Goal: Information Seeking & Learning: Learn about a topic

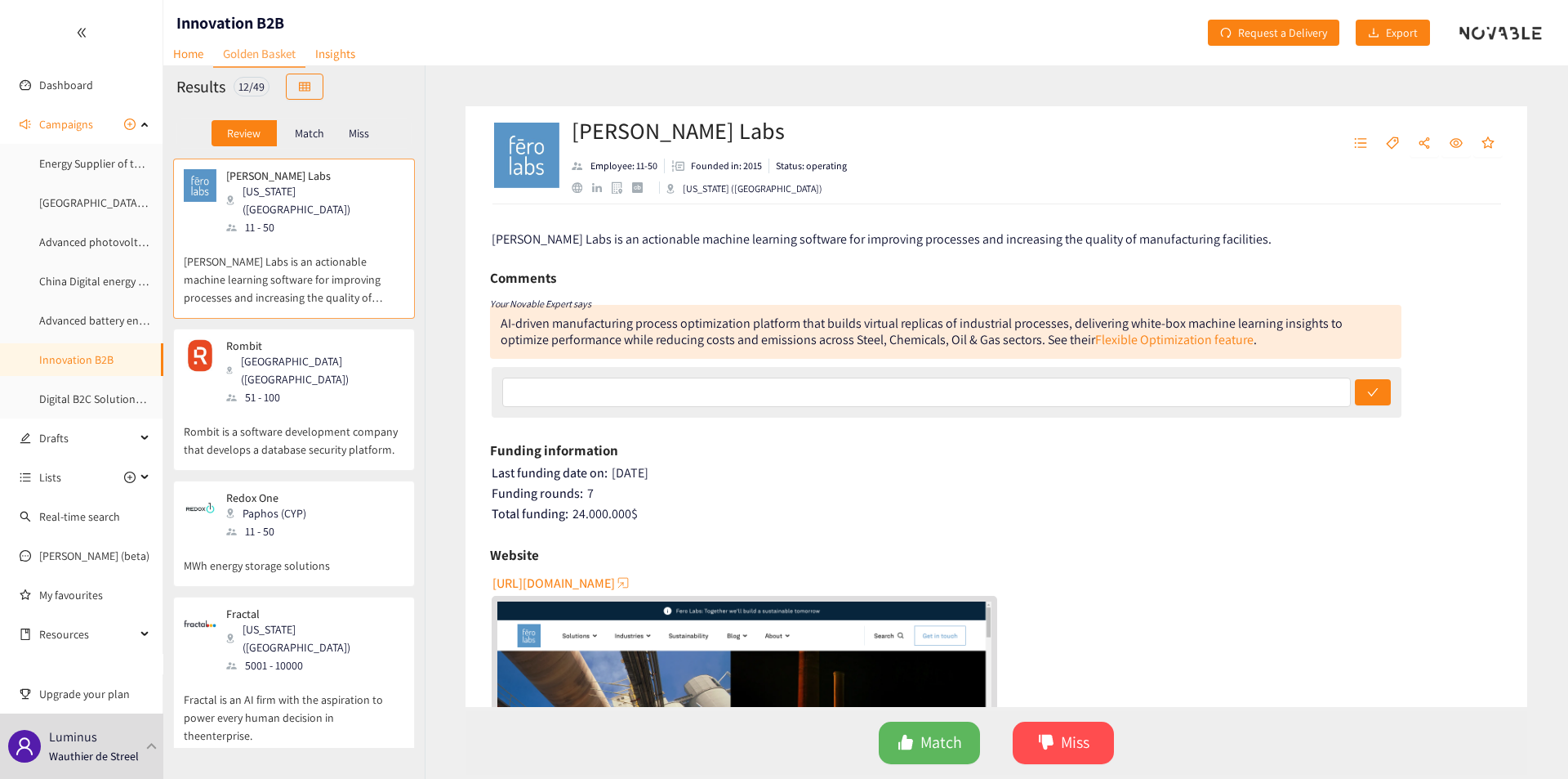
click at [372, 129] on div "Miss" at bounding box center [359, 132] width 34 height 26
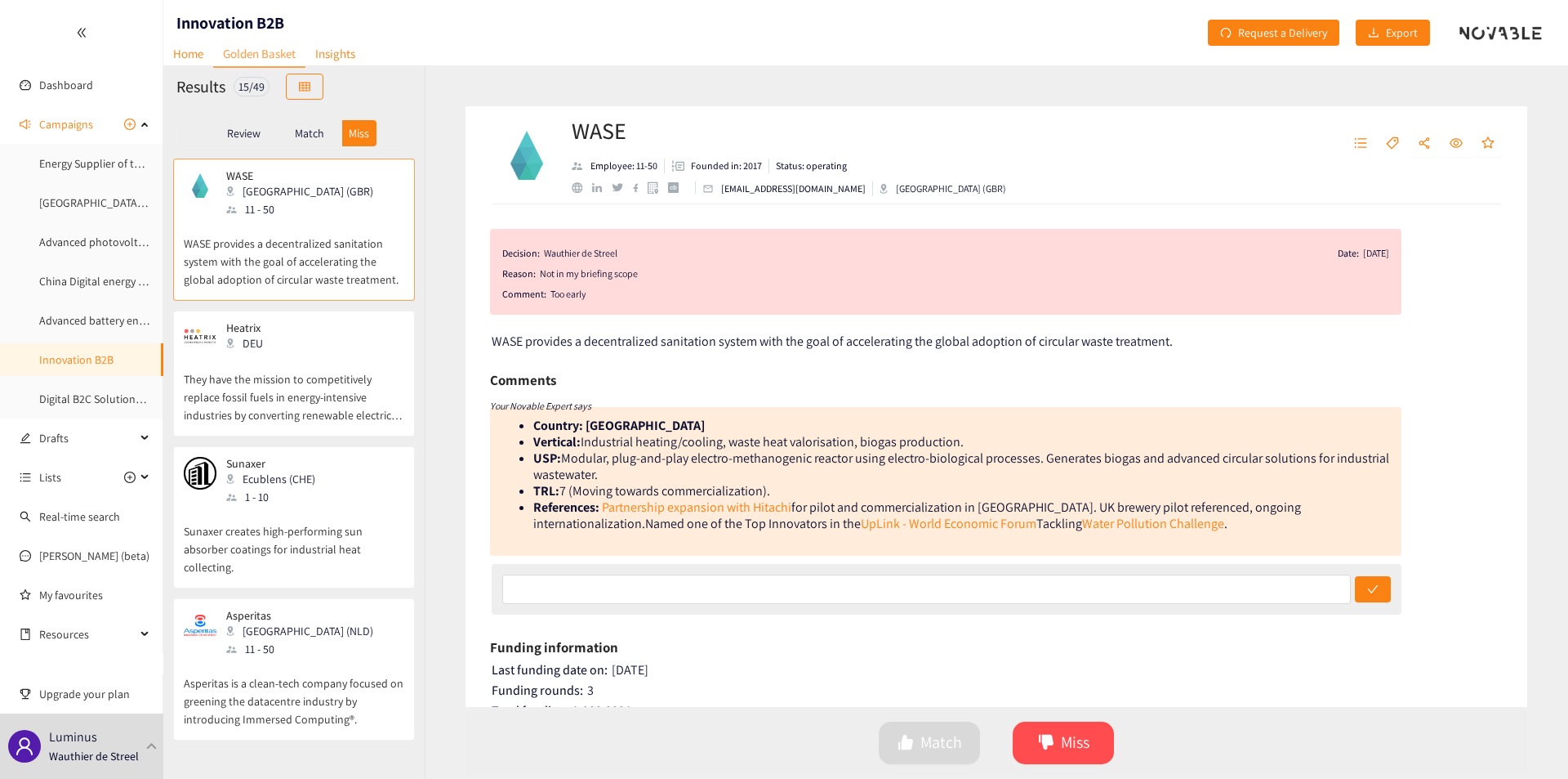
click at [315, 131] on p "Match" at bounding box center [310, 133] width 30 height 14
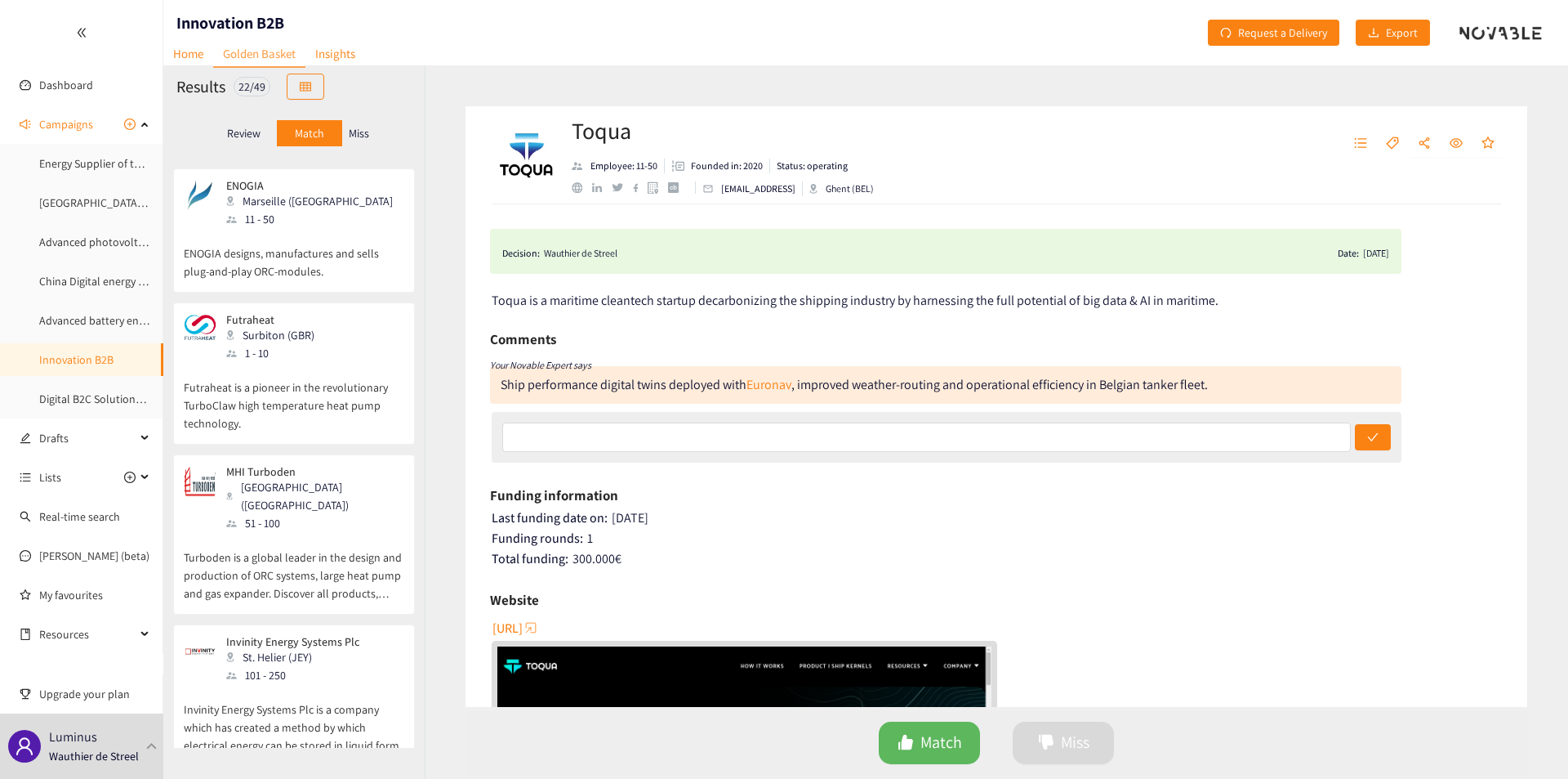
scroll to position [146, 0]
click at [293, 403] on p "Futraheat is a pioneer in the revolutionary TurboClaw high temperature heat pum…" at bounding box center [293, 394] width 221 height 70
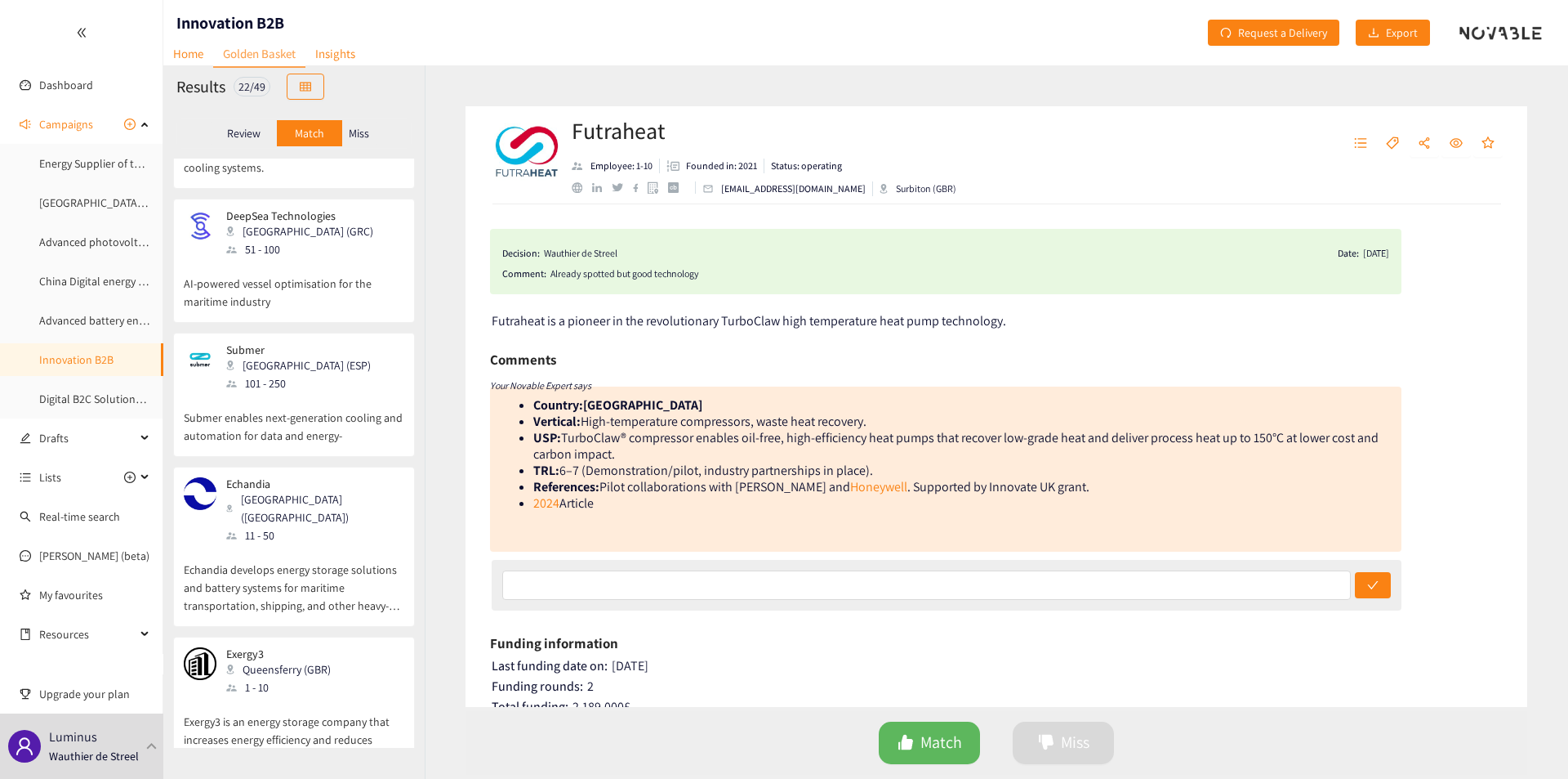
scroll to position [2649, 0]
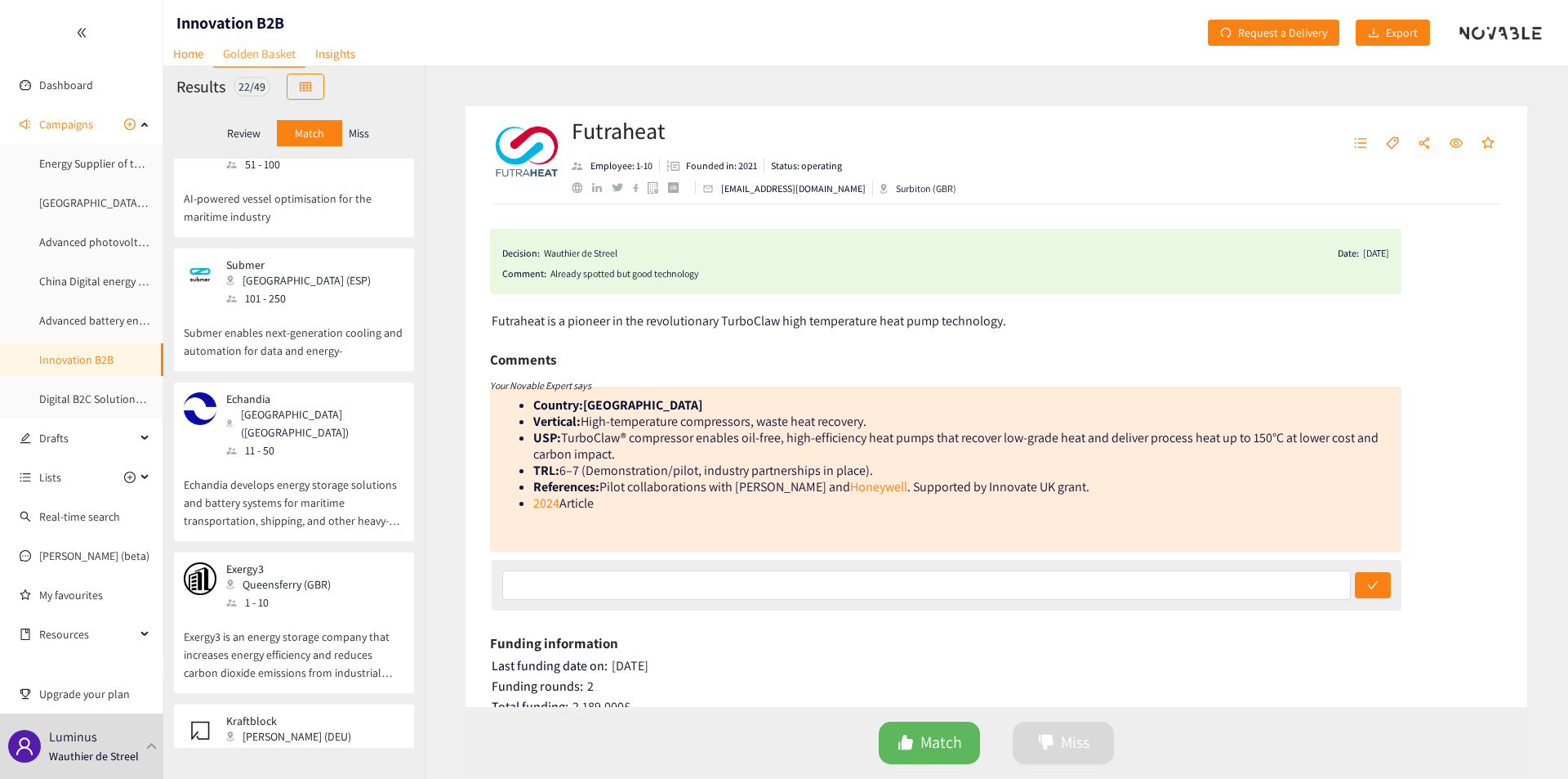
click at [361, 611] on p "Exergy3 is an energy storage company that increases energy efficiency and reduc…" at bounding box center [293, 647] width 221 height 70
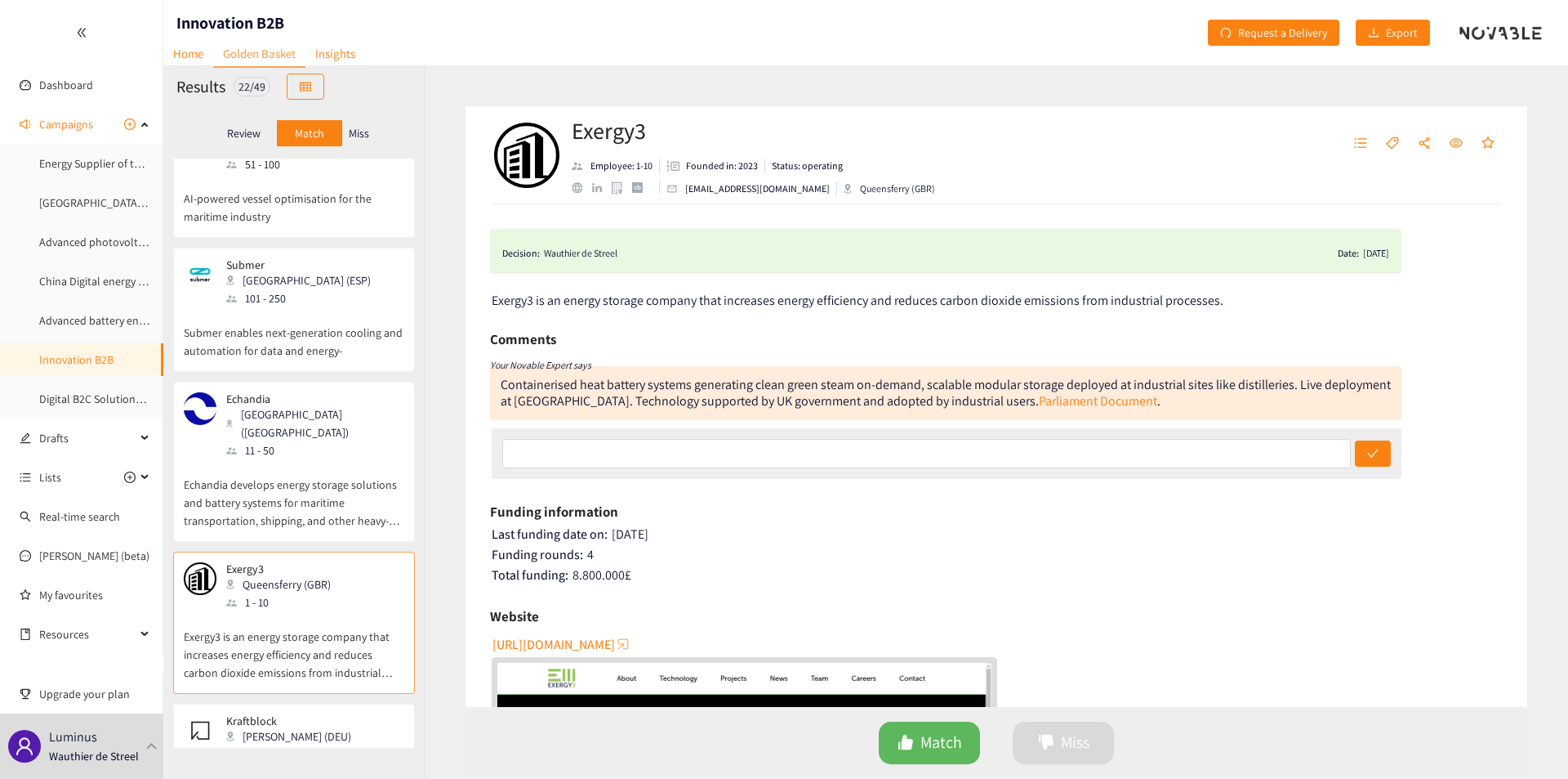
click at [298, 459] on p "Echandia develops energy storage solutions and battery systems for maritime tra…" at bounding box center [293, 494] width 221 height 70
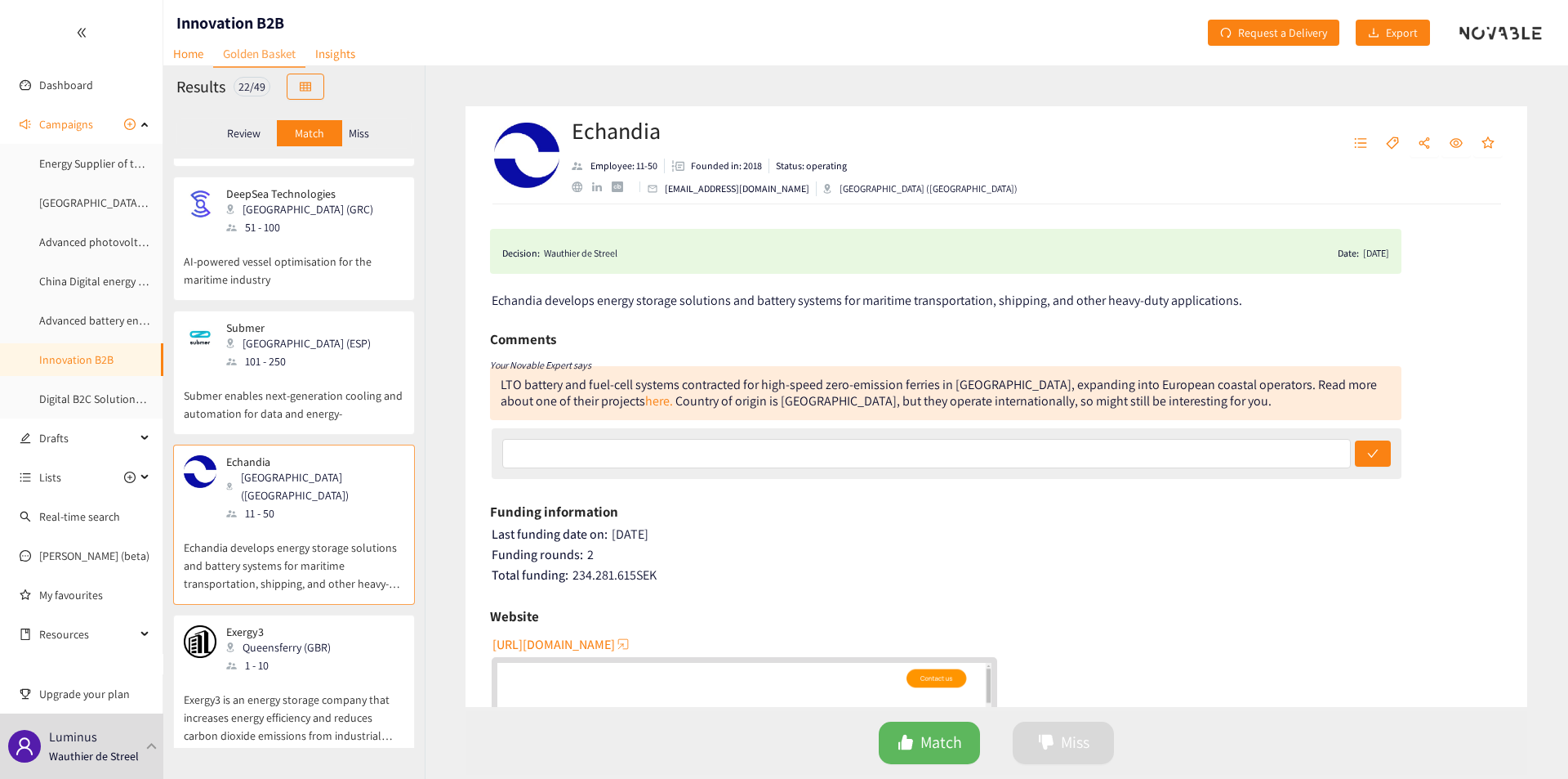
scroll to position [2586, 0]
click at [302, 371] on p "Submer enables next-generation cooling and automation for data and energy-" at bounding box center [293, 397] width 221 height 52
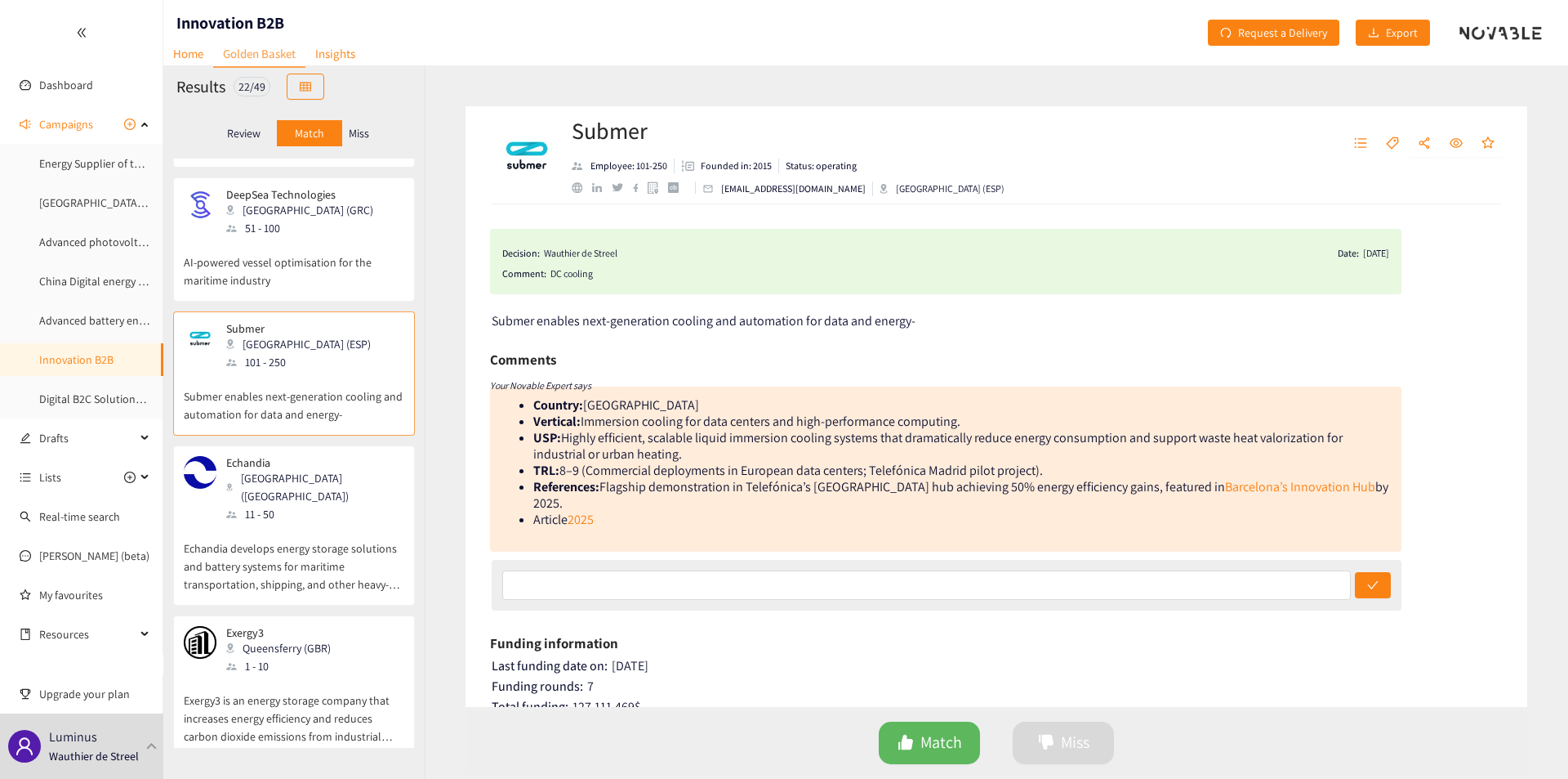
scroll to position [2484, 0]
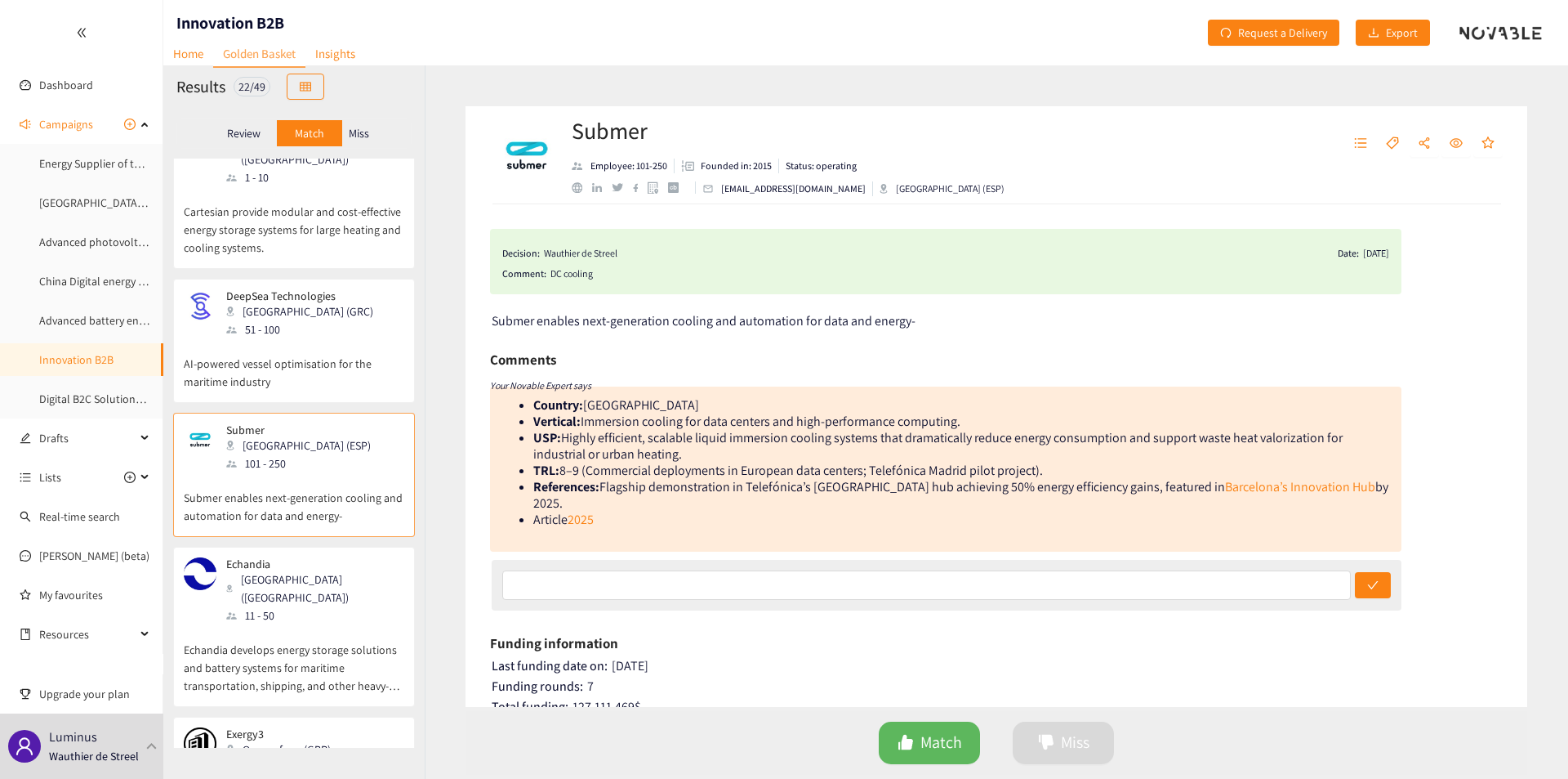
click at [248, 339] on p "AI-powered vessel optimisation for the maritime industry" at bounding box center [293, 365] width 221 height 52
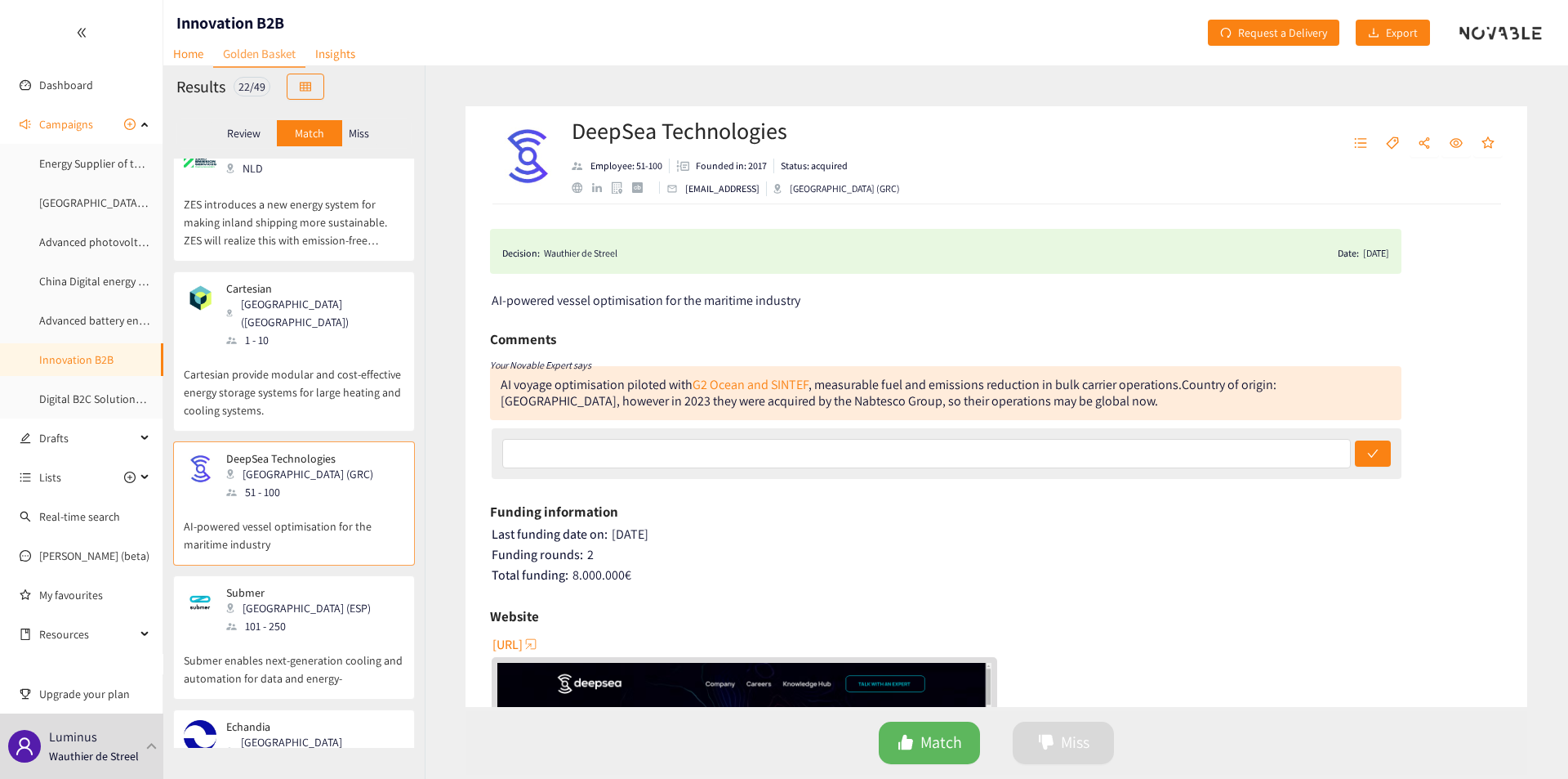
scroll to position [2318, 0]
click at [311, 352] on p "Cartesian provide modular and cost-effective energy storage systems for large h…" at bounding box center [293, 387] width 221 height 70
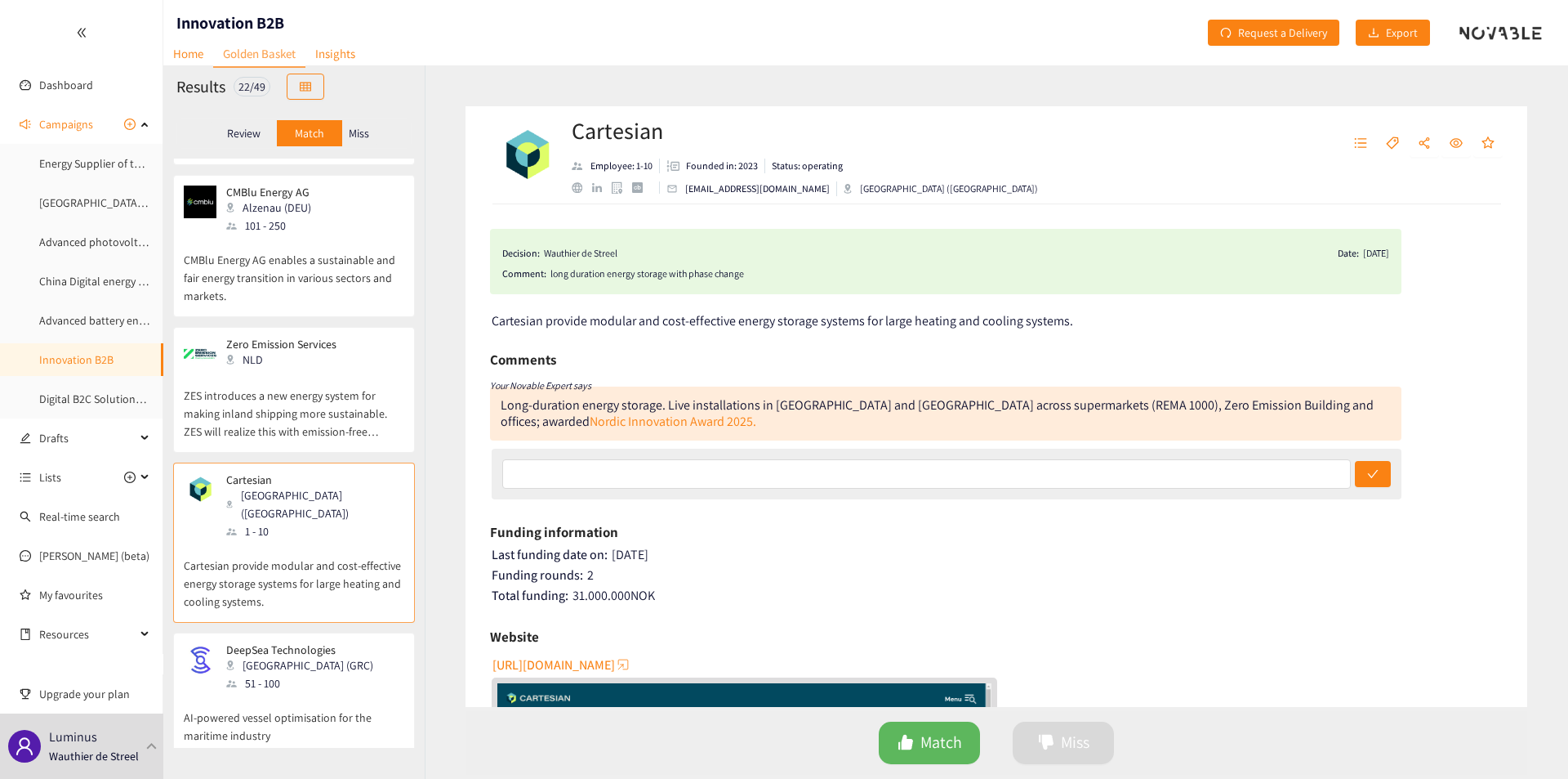
scroll to position [2129, 0]
click at [318, 371] on p "ZES introduces a new energy system for making inland shipping more sustainable.…" at bounding box center [293, 406] width 221 height 70
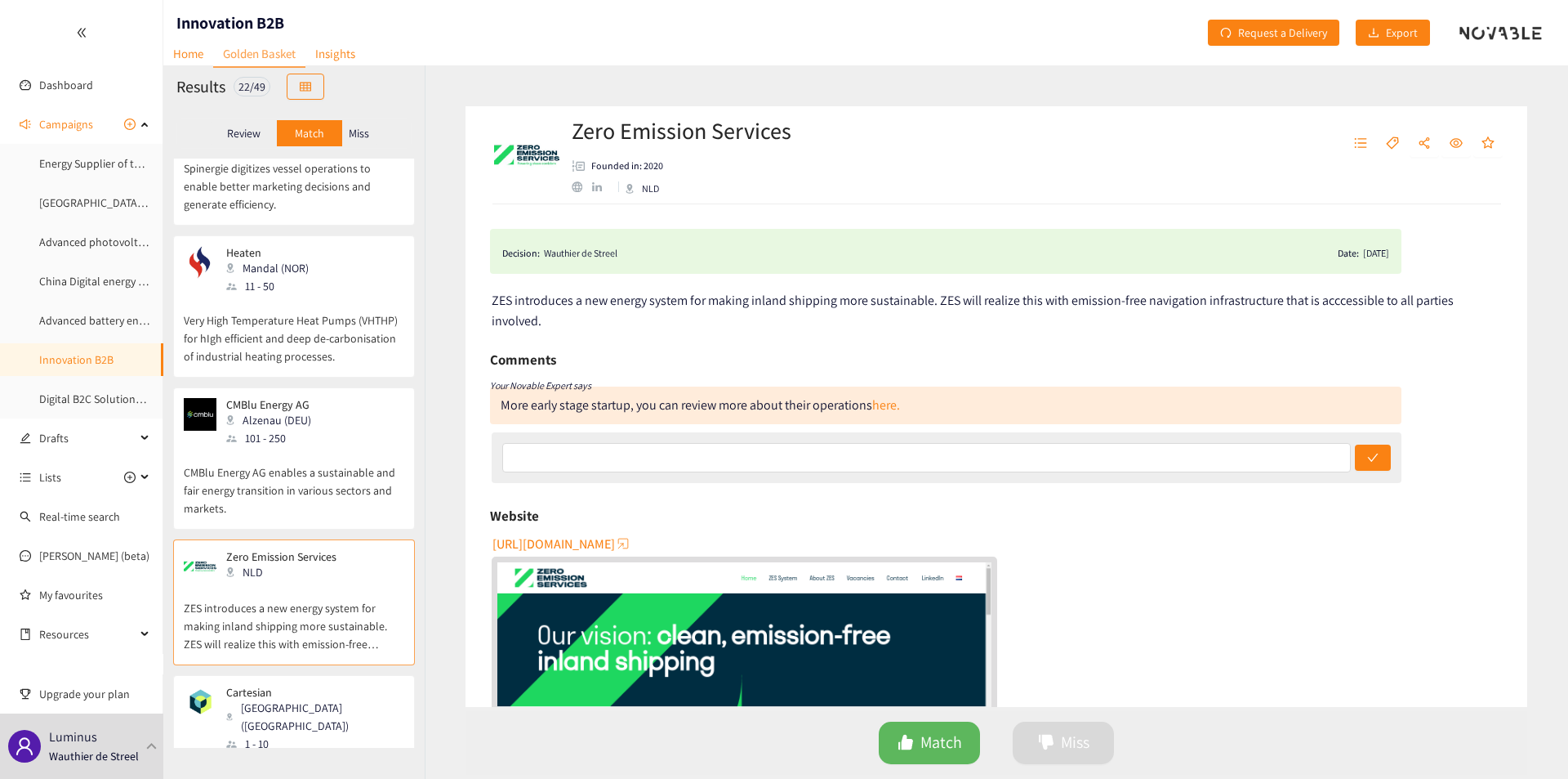
scroll to position [1916, 0]
click at [320, 448] on p "CMBlu Energy AG enables a sustainable and fair energy transition in various sec…" at bounding box center [293, 483] width 221 height 70
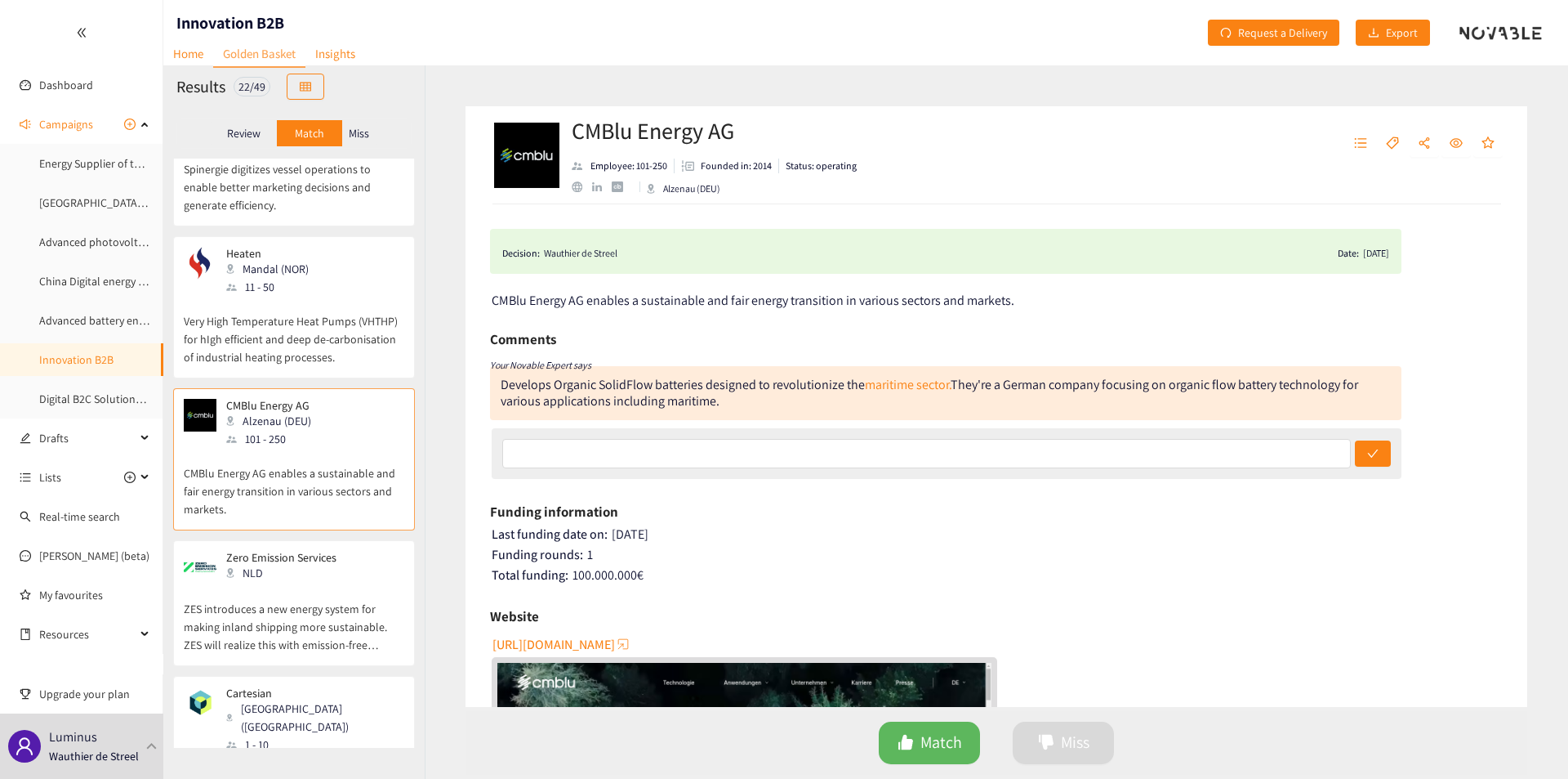
click at [743, 388] on div "Develops Organic SolidFlow batteries designed to revolutionize the maritime sec…" at bounding box center [929, 392] width 858 height 33
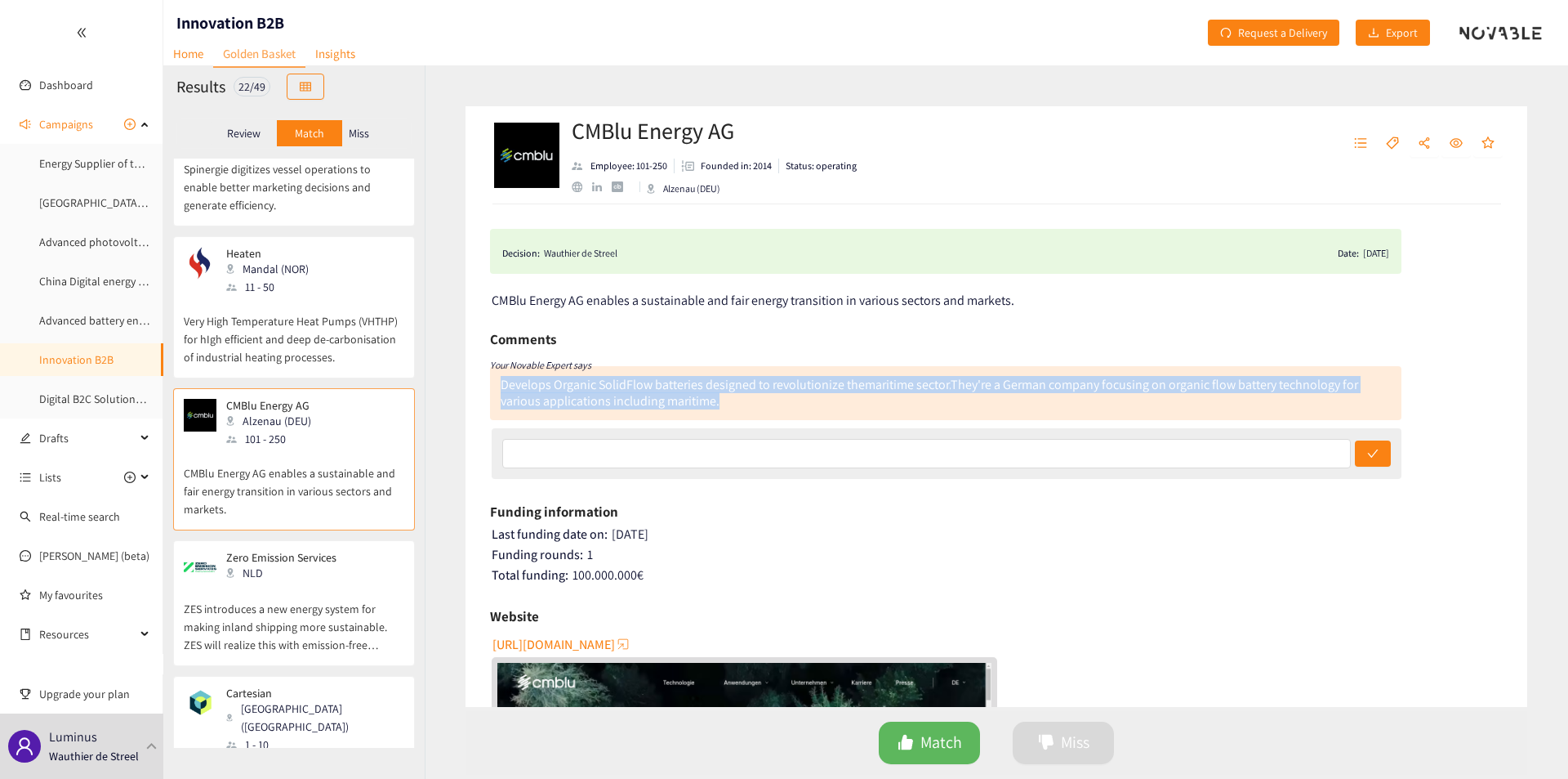
click at [743, 388] on div "Develops Organic SolidFlow batteries designed to revolutionize the maritime sec…" at bounding box center [929, 392] width 858 height 33
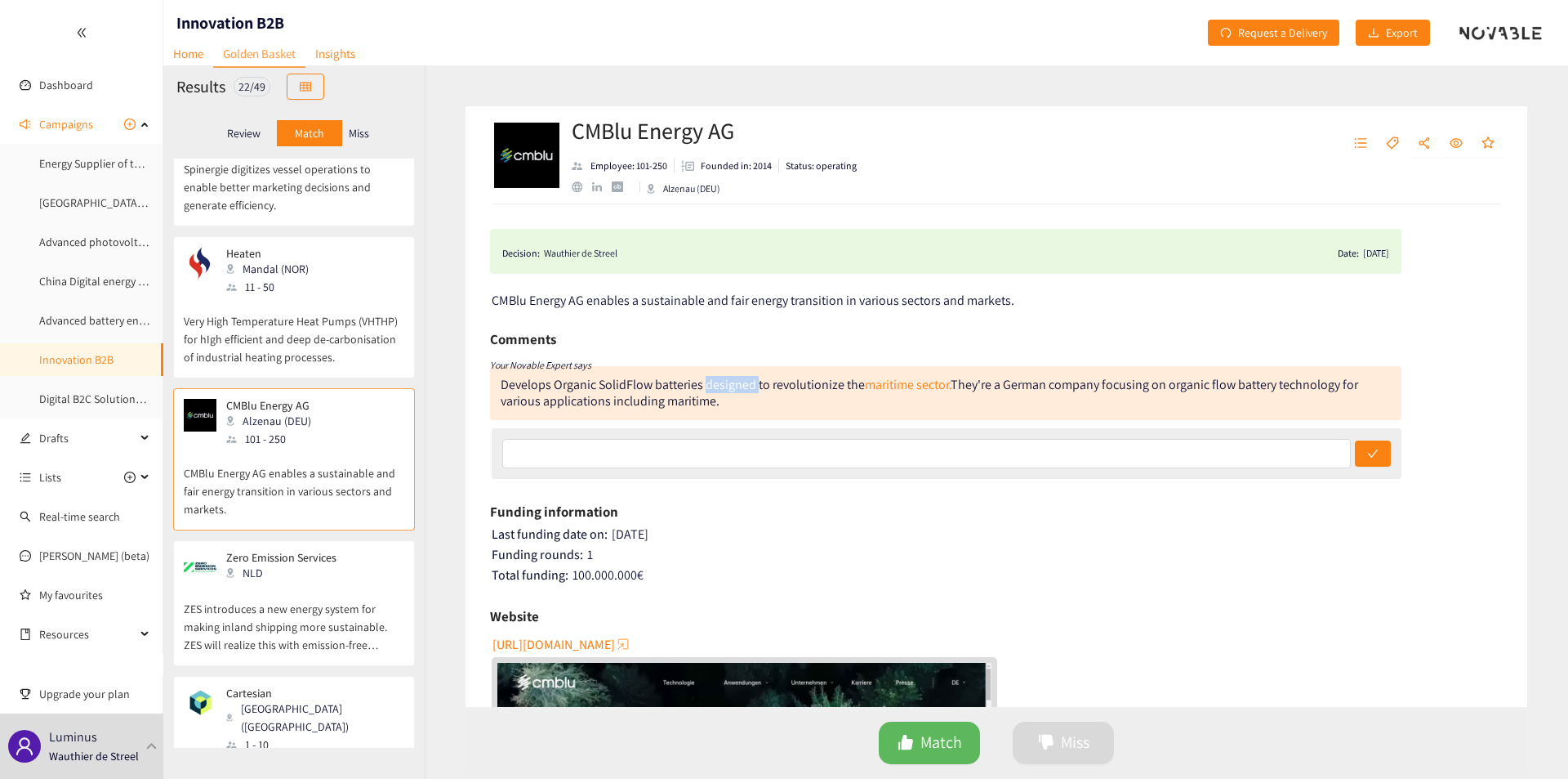
click at [743, 388] on div "Develops Organic SolidFlow batteries designed to revolutionize the maritime sec…" at bounding box center [929, 392] width 858 height 33
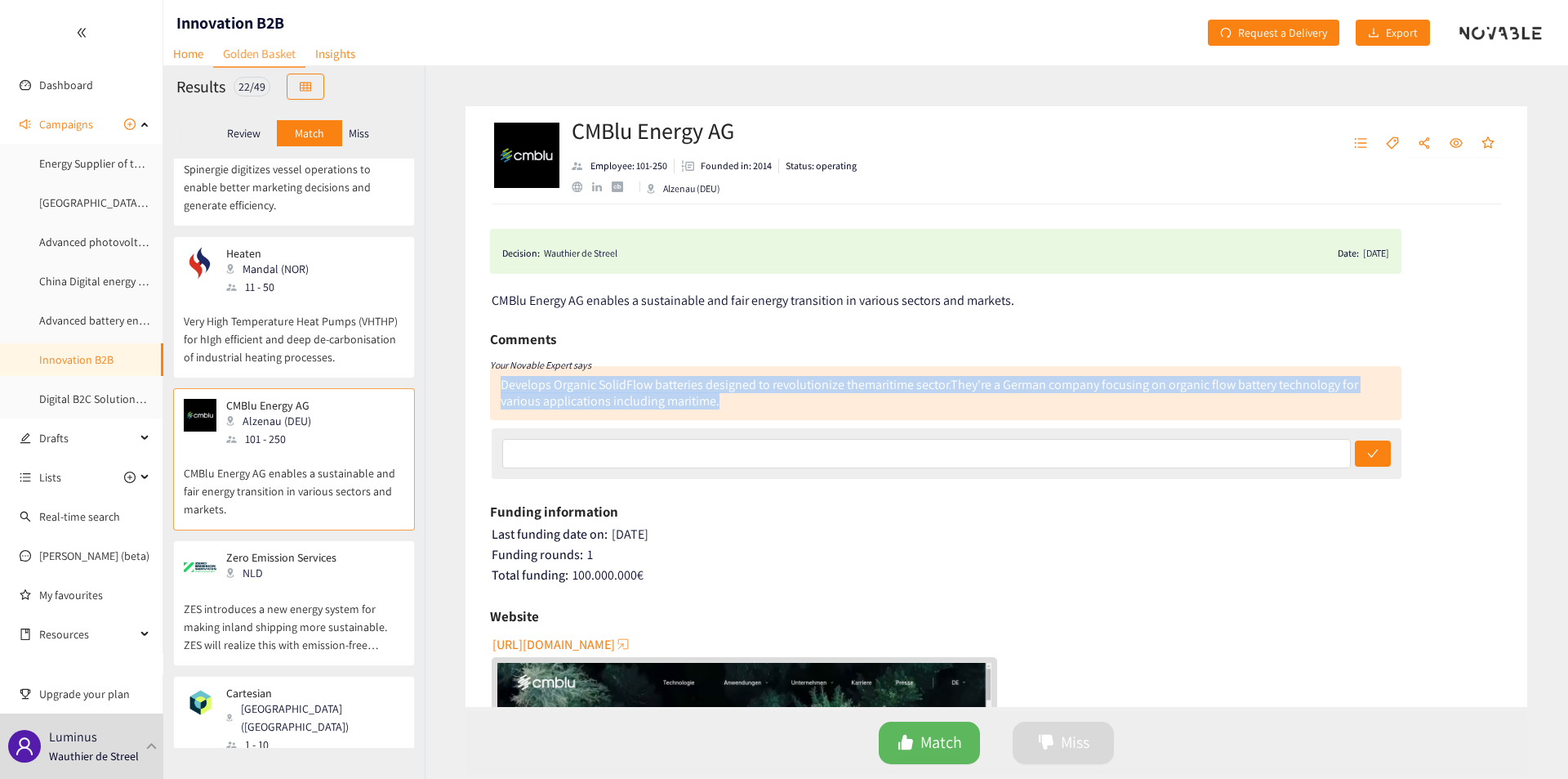
click at [743, 388] on div "Develops Organic SolidFlow batteries designed to revolutionize the maritime sec…" at bounding box center [929, 392] width 858 height 33
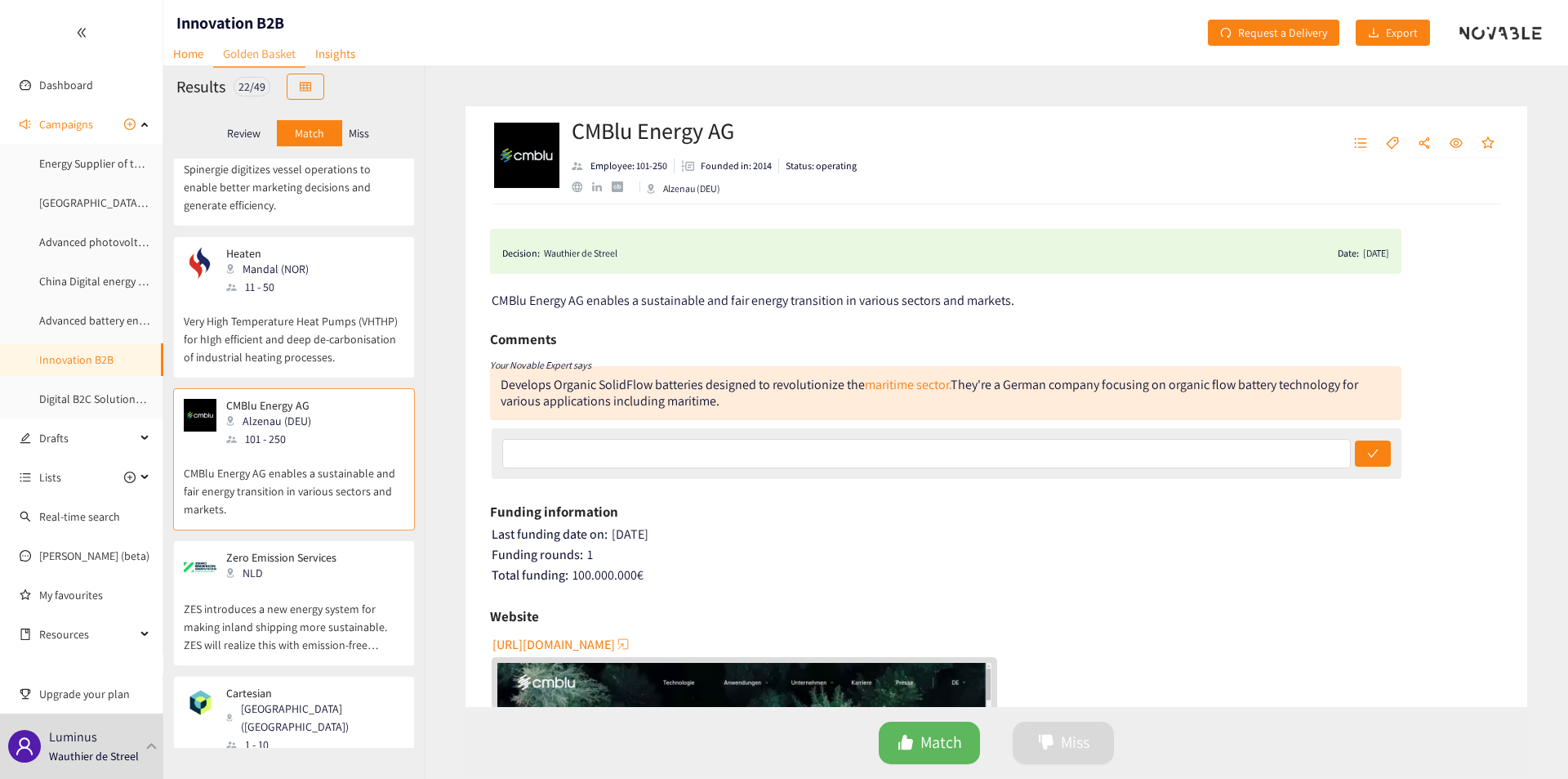
click at [285, 296] on p "Very High Temperature Heat Pumps (VHTHP) for hIgh efficient and deep de-carboni…" at bounding box center [293, 331] width 221 height 70
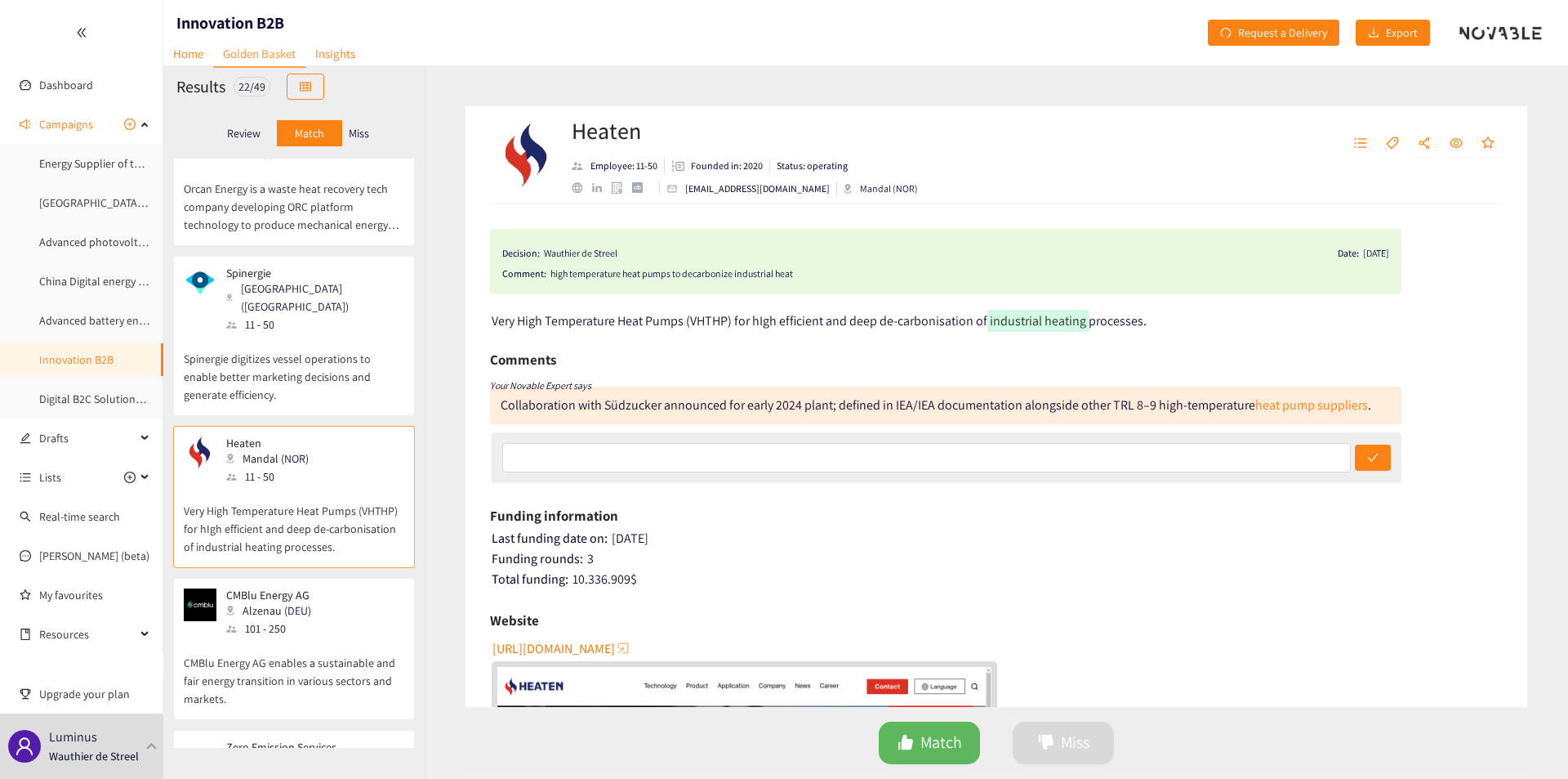
scroll to position [1726, 0]
click at [286, 335] on p "Spinergie digitizes vessel operations to enable better marketing decisions and …" at bounding box center [293, 370] width 221 height 70
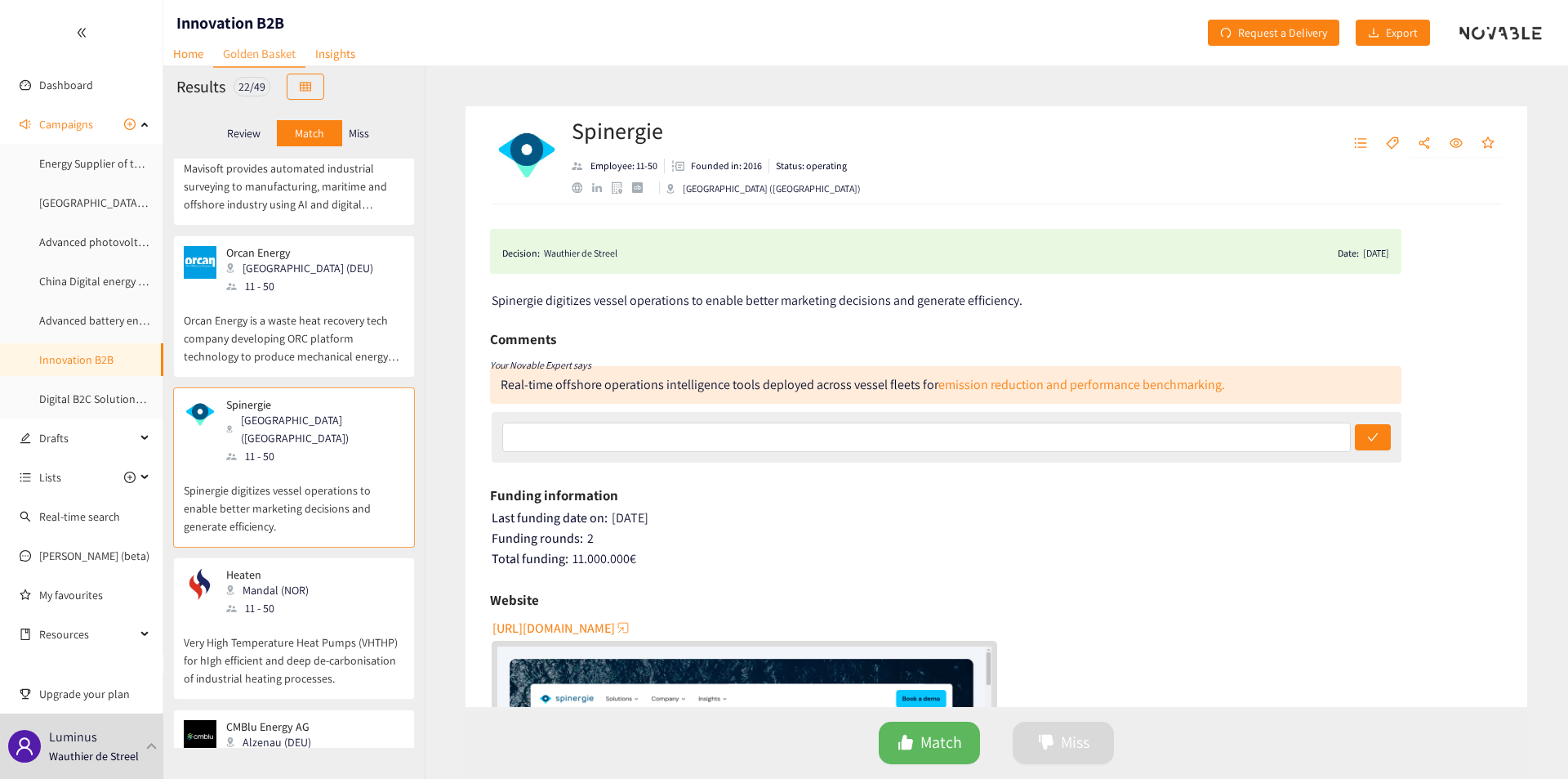
scroll to position [1393, 0]
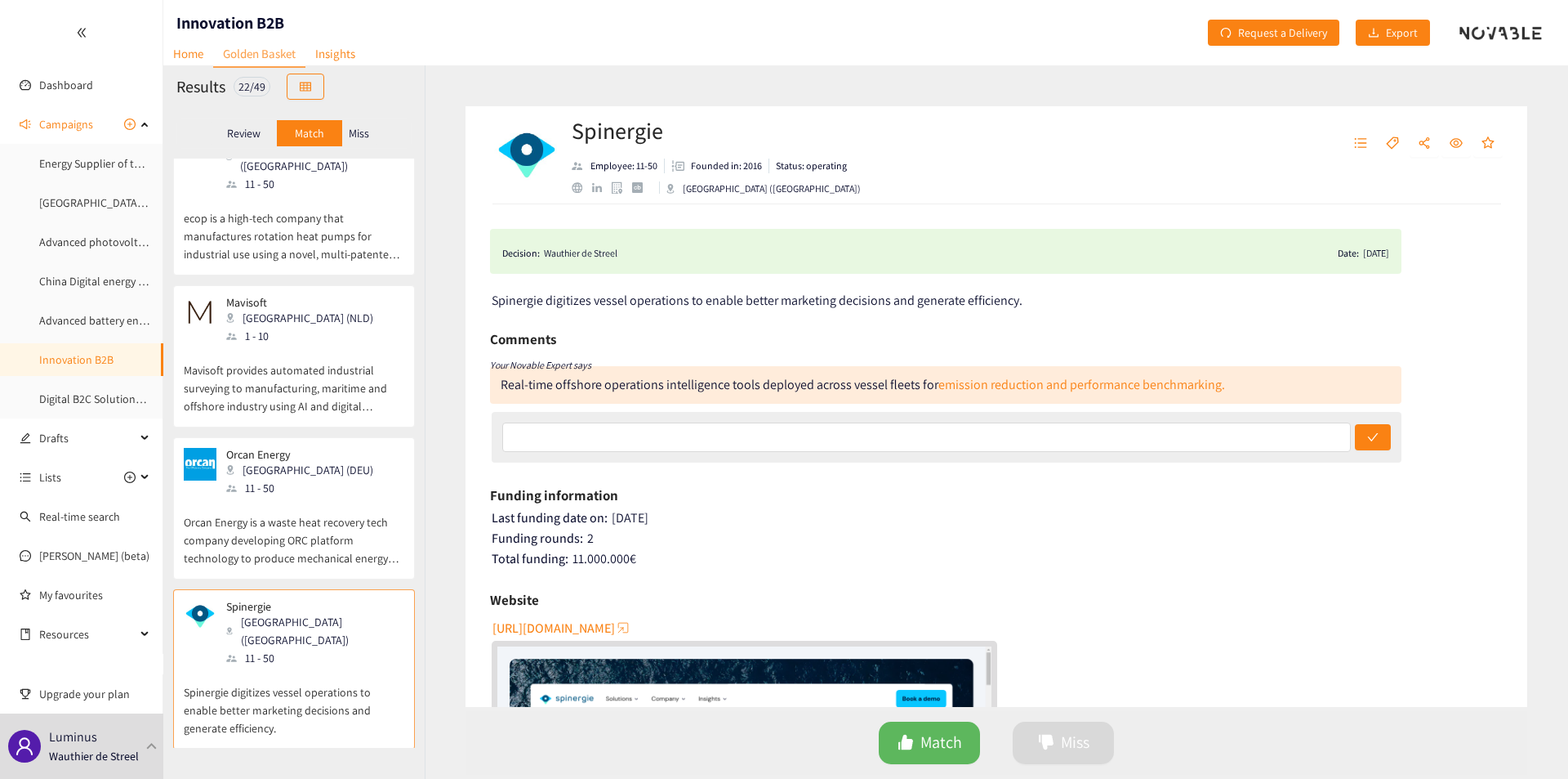
click at [284, 355] on p "Mavisoft provides automated industrial surveying to manufacturing, maritime and…" at bounding box center [293, 380] width 221 height 70
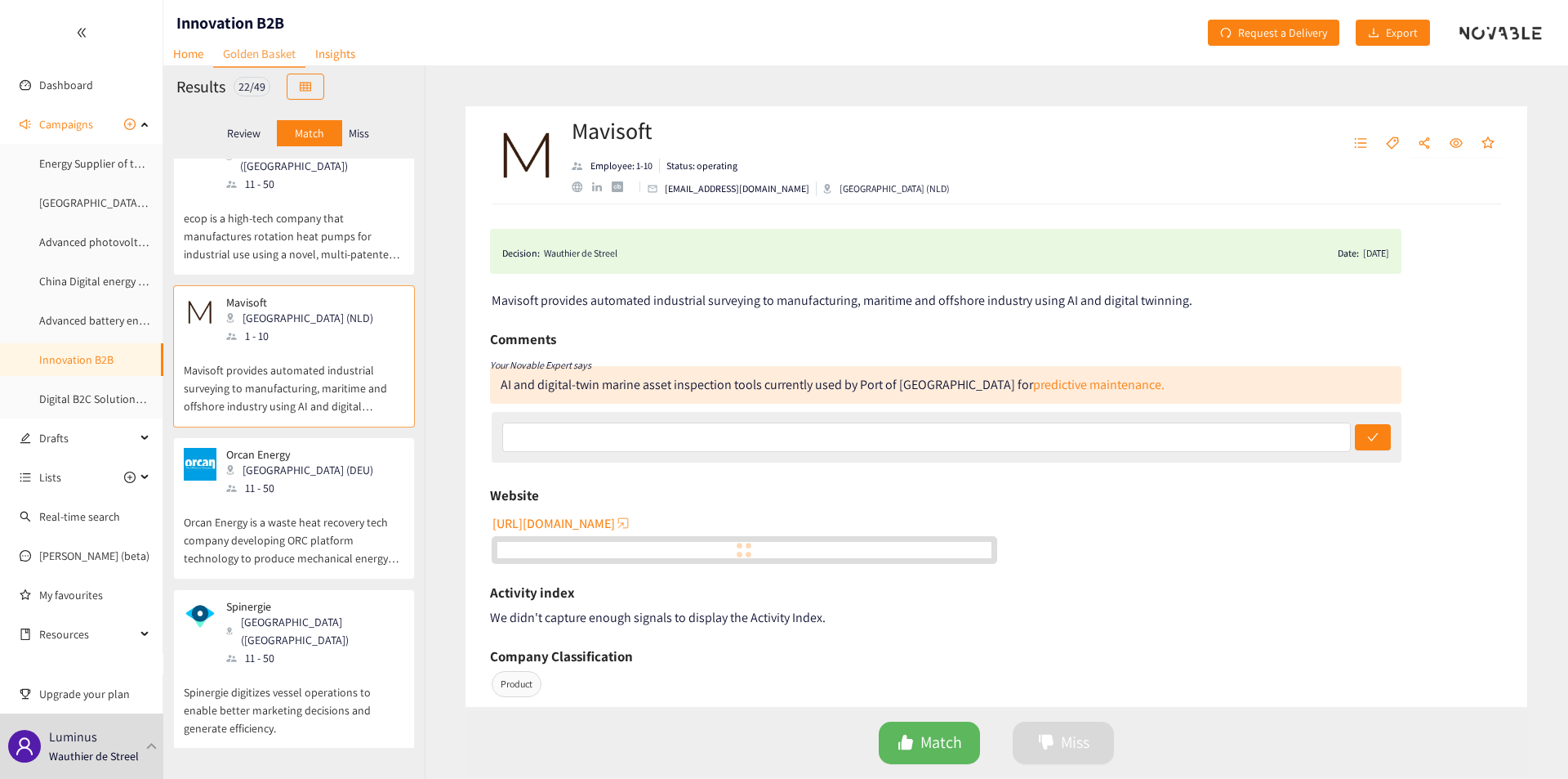
click at [288, 497] on p "Orcan Energy is a waste heat recovery tech company developing ORC platform tech…" at bounding box center [293, 532] width 221 height 70
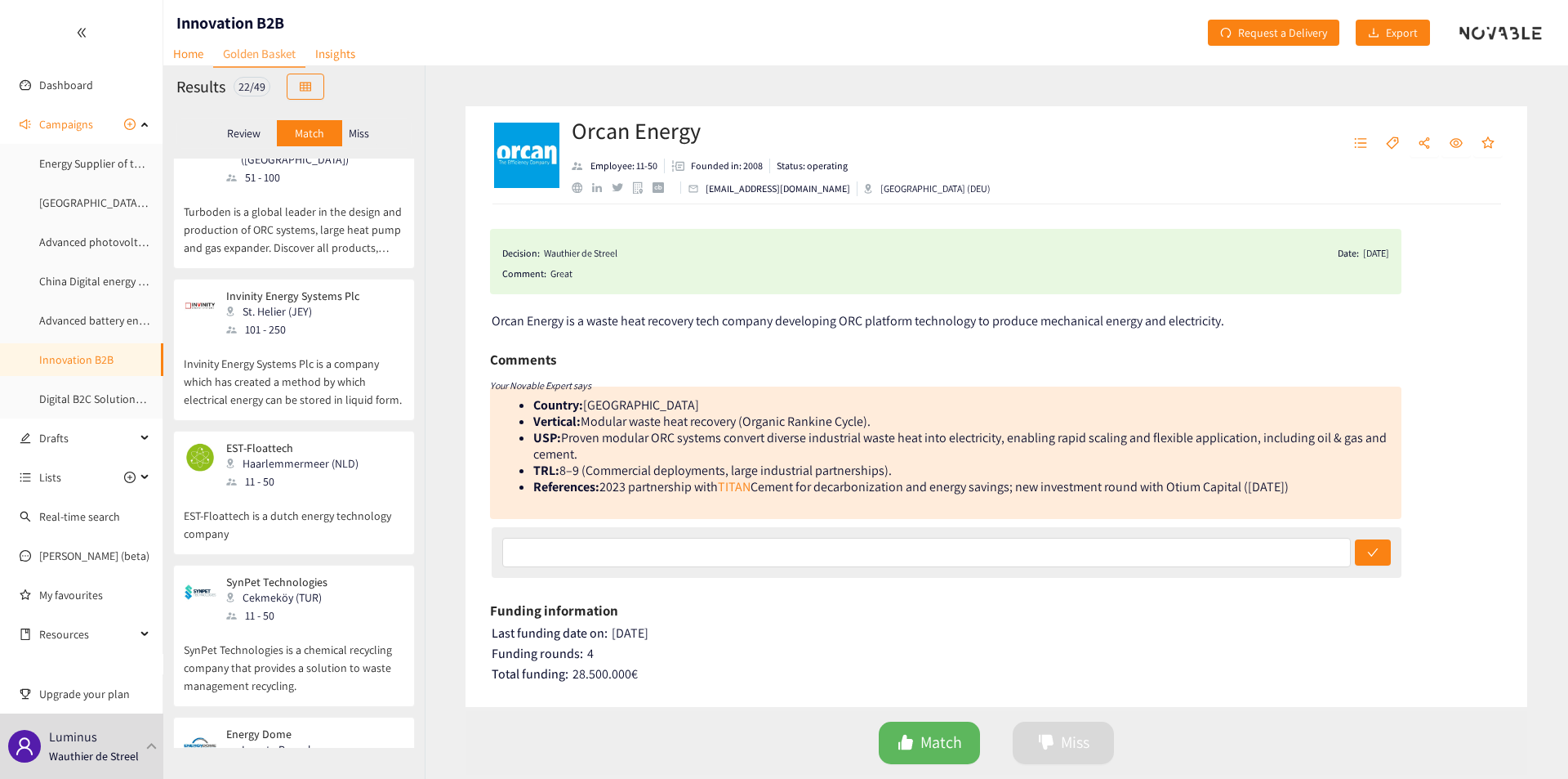
scroll to position [485, 0]
click at [302, 494] on p "EST-Floattech is a dutch energy technology company" at bounding box center [293, 520] width 221 height 52
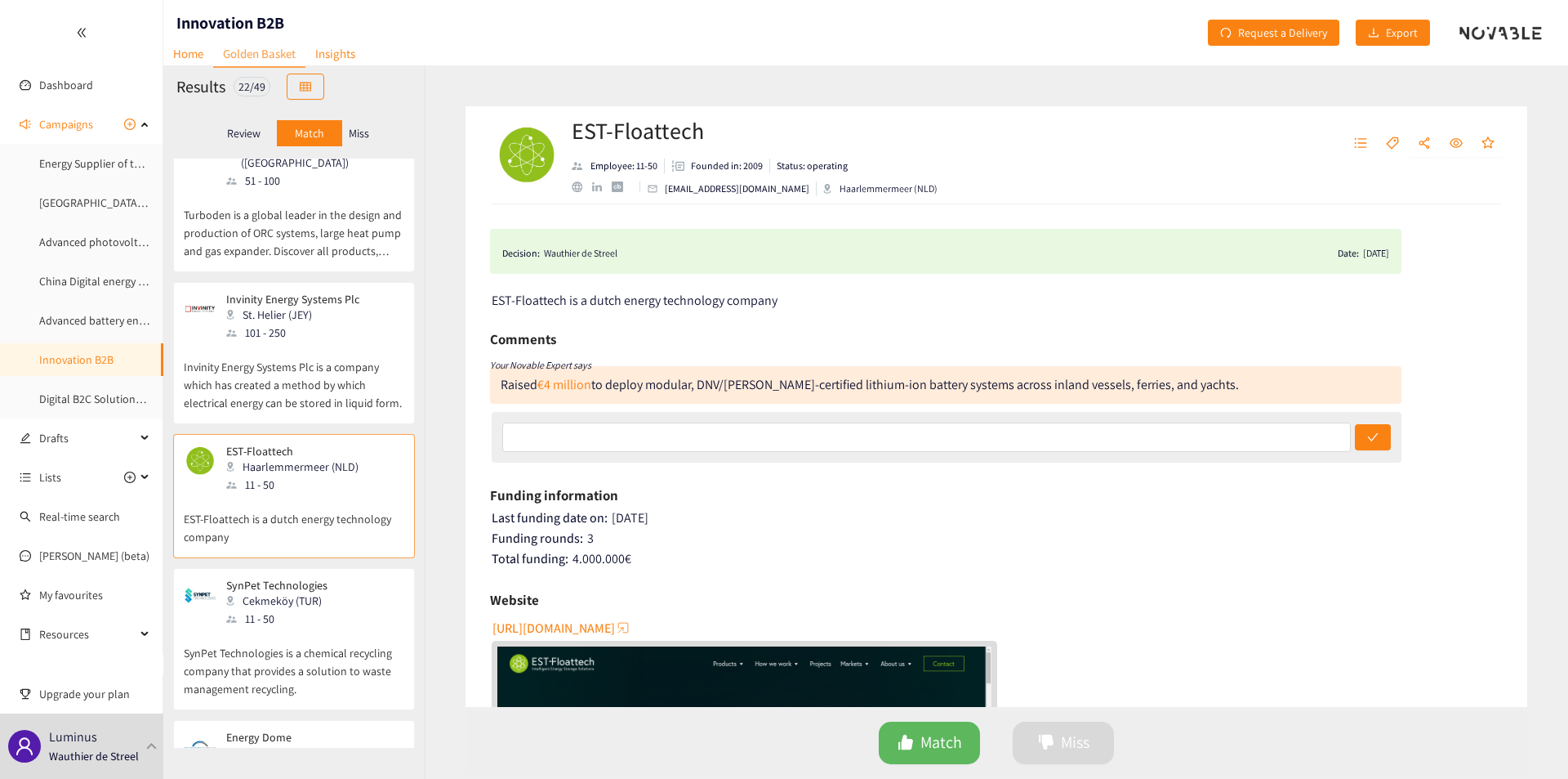
click at [311, 342] on p "Invinity Energy Systems Plc is a company which has created a method by which el…" at bounding box center [293, 376] width 221 height 70
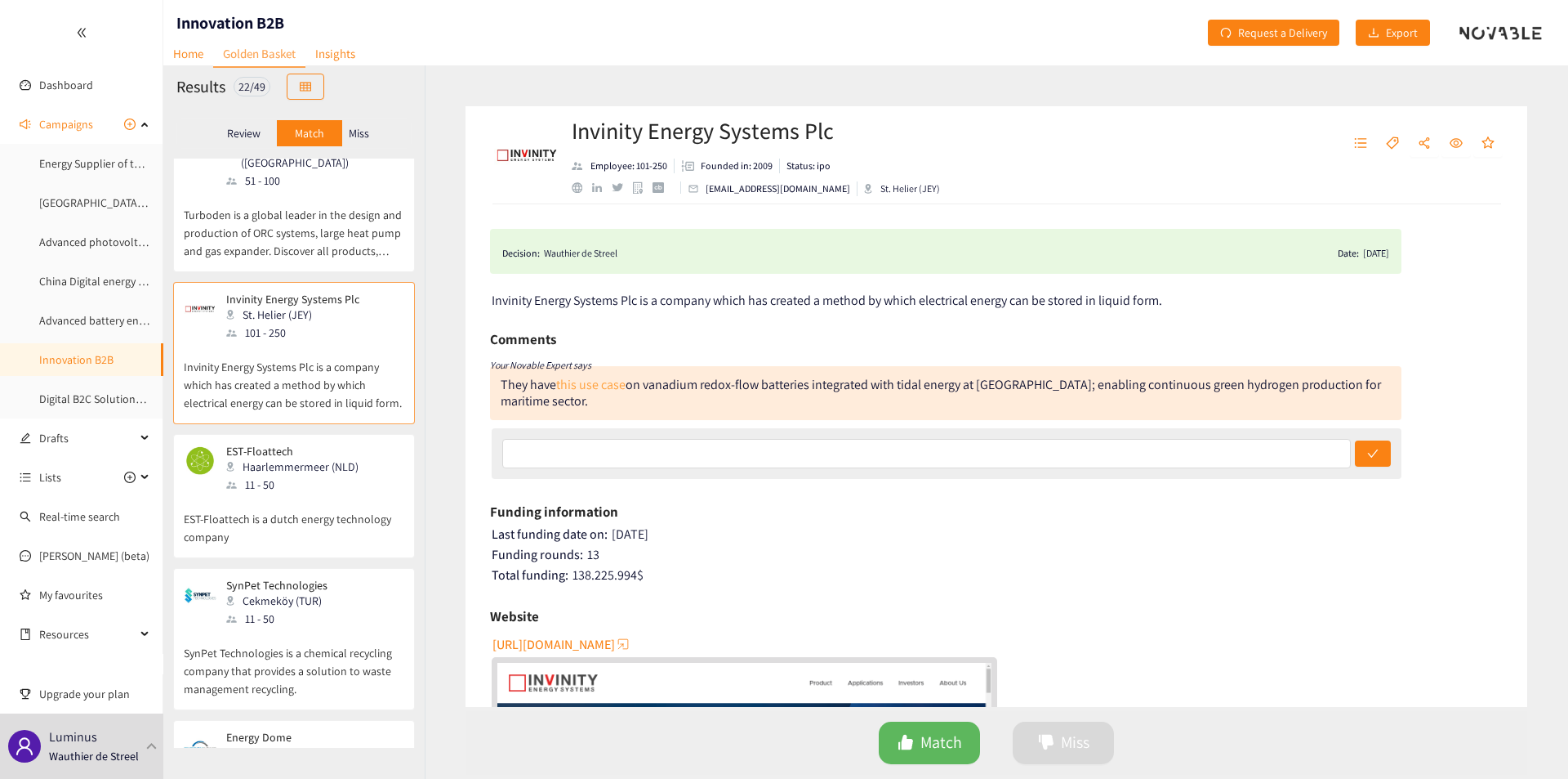
click at [573, 380] on link "this use case" at bounding box center [590, 384] width 69 height 17
click at [663, 141] on h2 "Invinity Energy Systems Plc" at bounding box center [755, 131] width 368 height 32
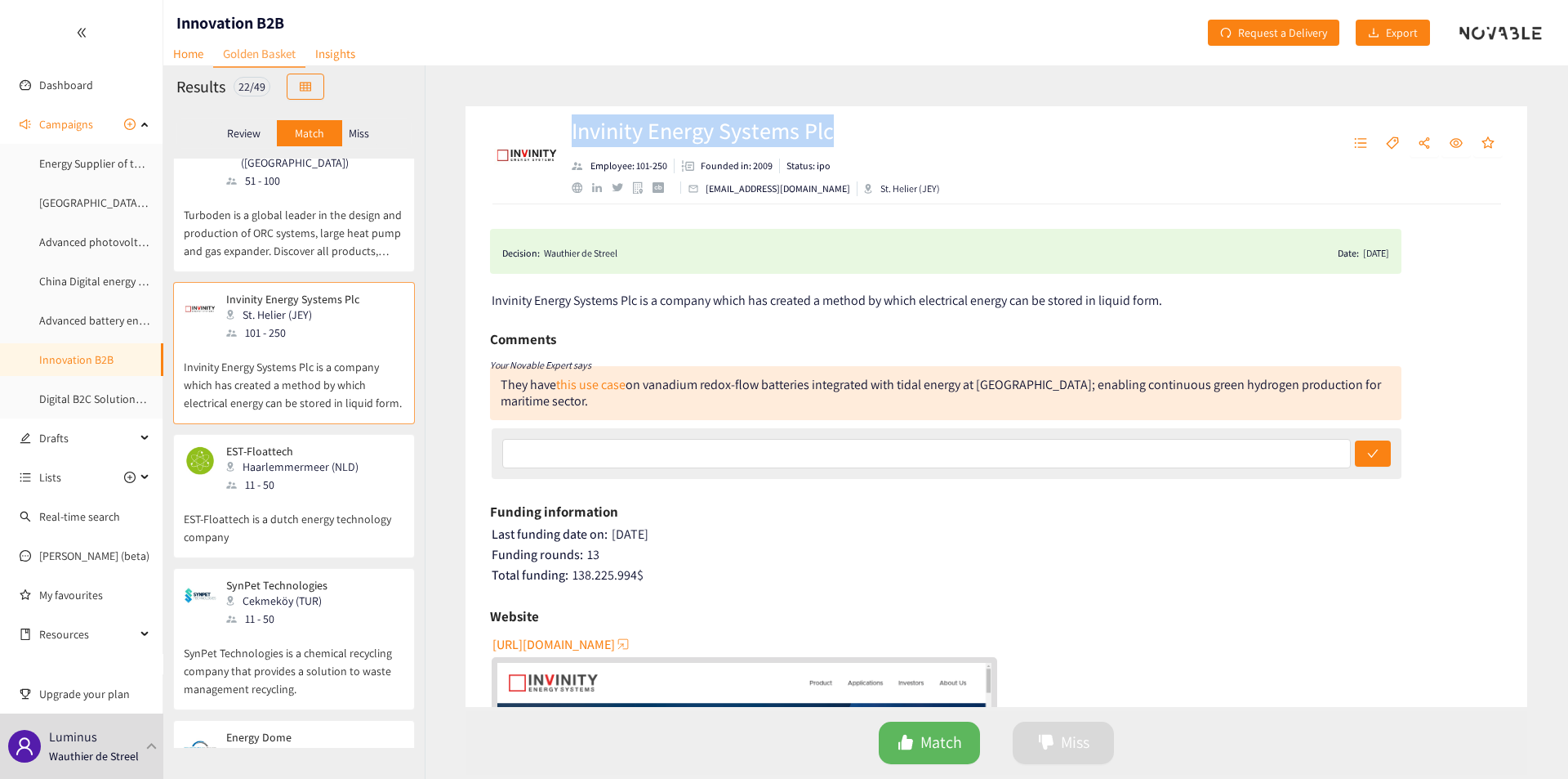
click at [663, 141] on h2 "Invinity Energy Systems Plc" at bounding box center [755, 131] width 368 height 32
click at [885, 191] on div "St. Helier (JEY)" at bounding box center [902, 188] width 76 height 14
drag, startPoint x: 841, startPoint y: 189, endPoint x: 878, endPoint y: 188, distance: 37.0
click at [878, 188] on div "St. Helier (JEY)" at bounding box center [902, 188] width 76 height 14
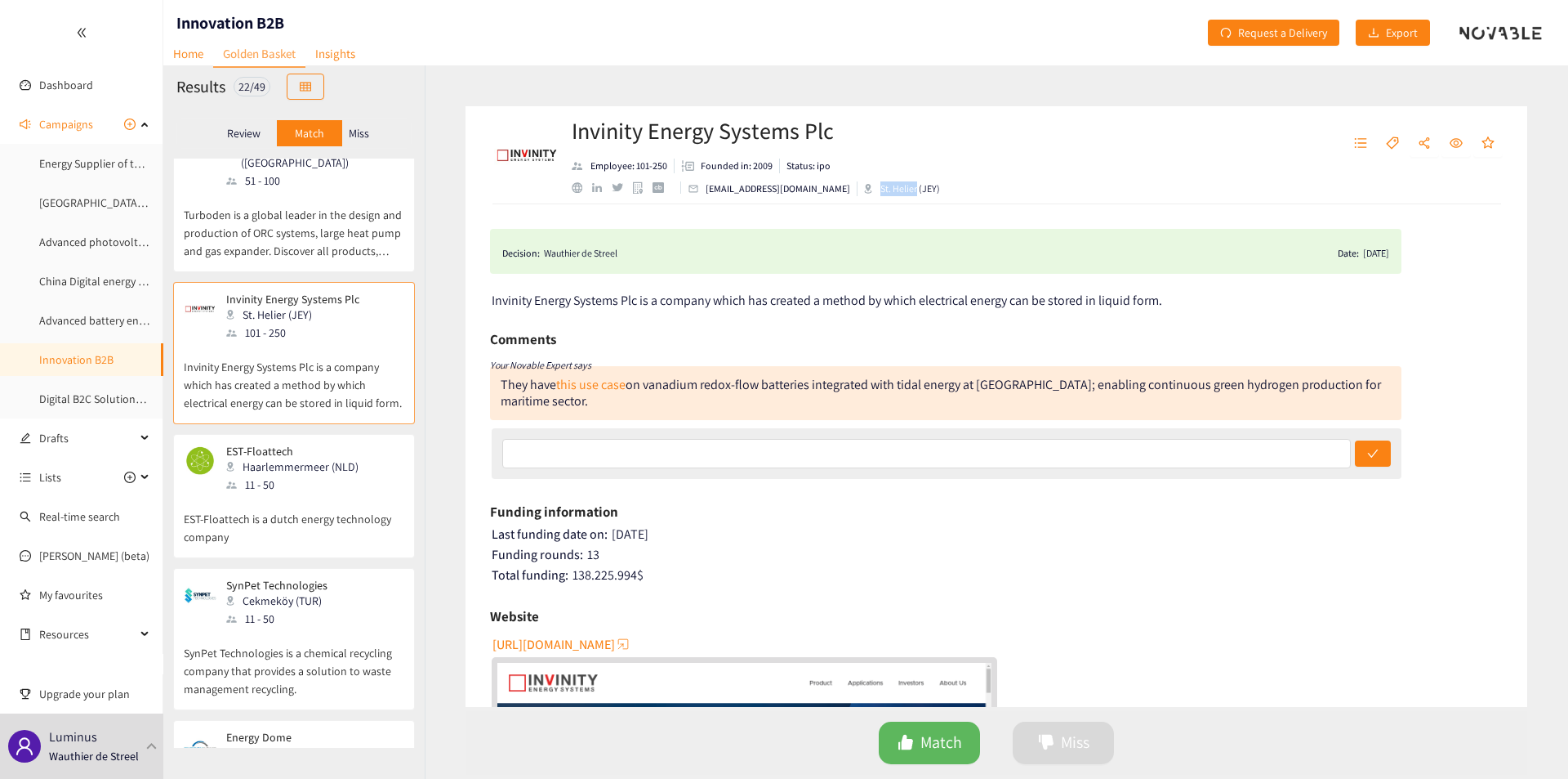
copy div "St. Helier"
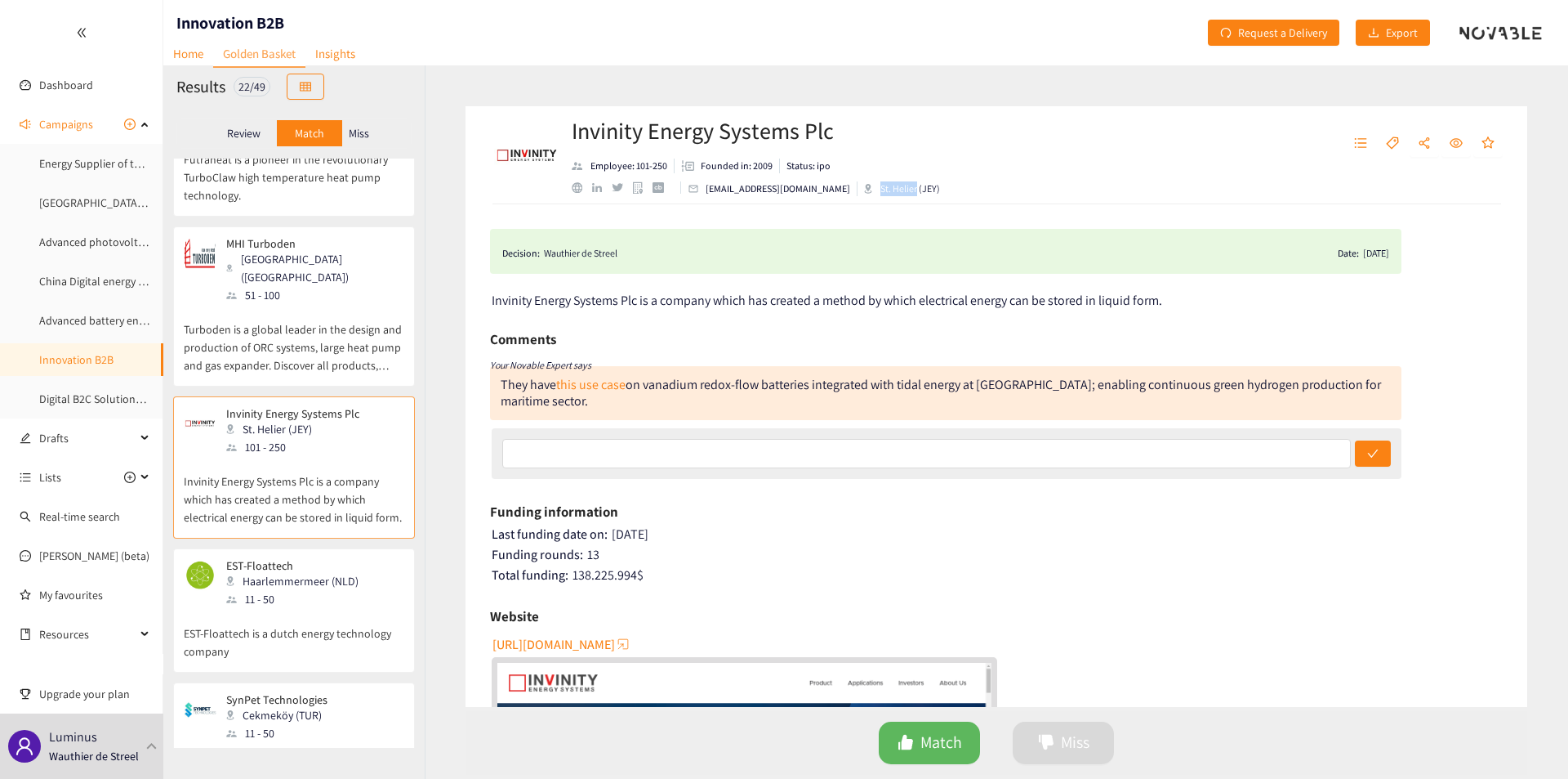
scroll to position [367, 0]
click at [289, 349] on p "Turboden is a global leader in the design and production of ORC systems, large …" at bounding box center [293, 341] width 221 height 70
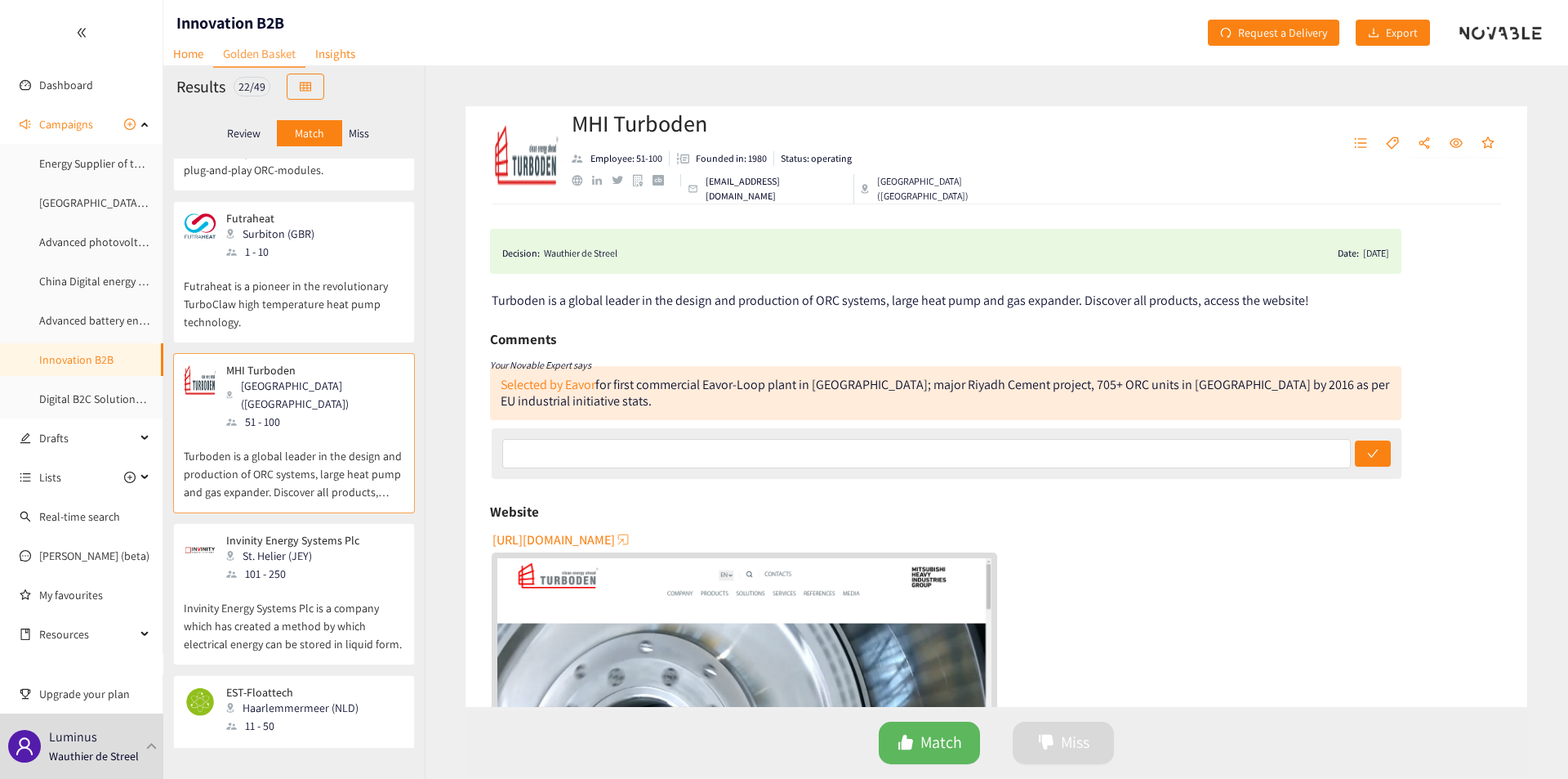
scroll to position [243, 0]
drag, startPoint x: 307, startPoint y: 300, endPoint x: 219, endPoint y: 330, distance: 93.0
click at [219, 330] on p "Futraheat is a pioneer in the revolutionary TurboClaw high temperature heat pum…" at bounding box center [293, 296] width 221 height 70
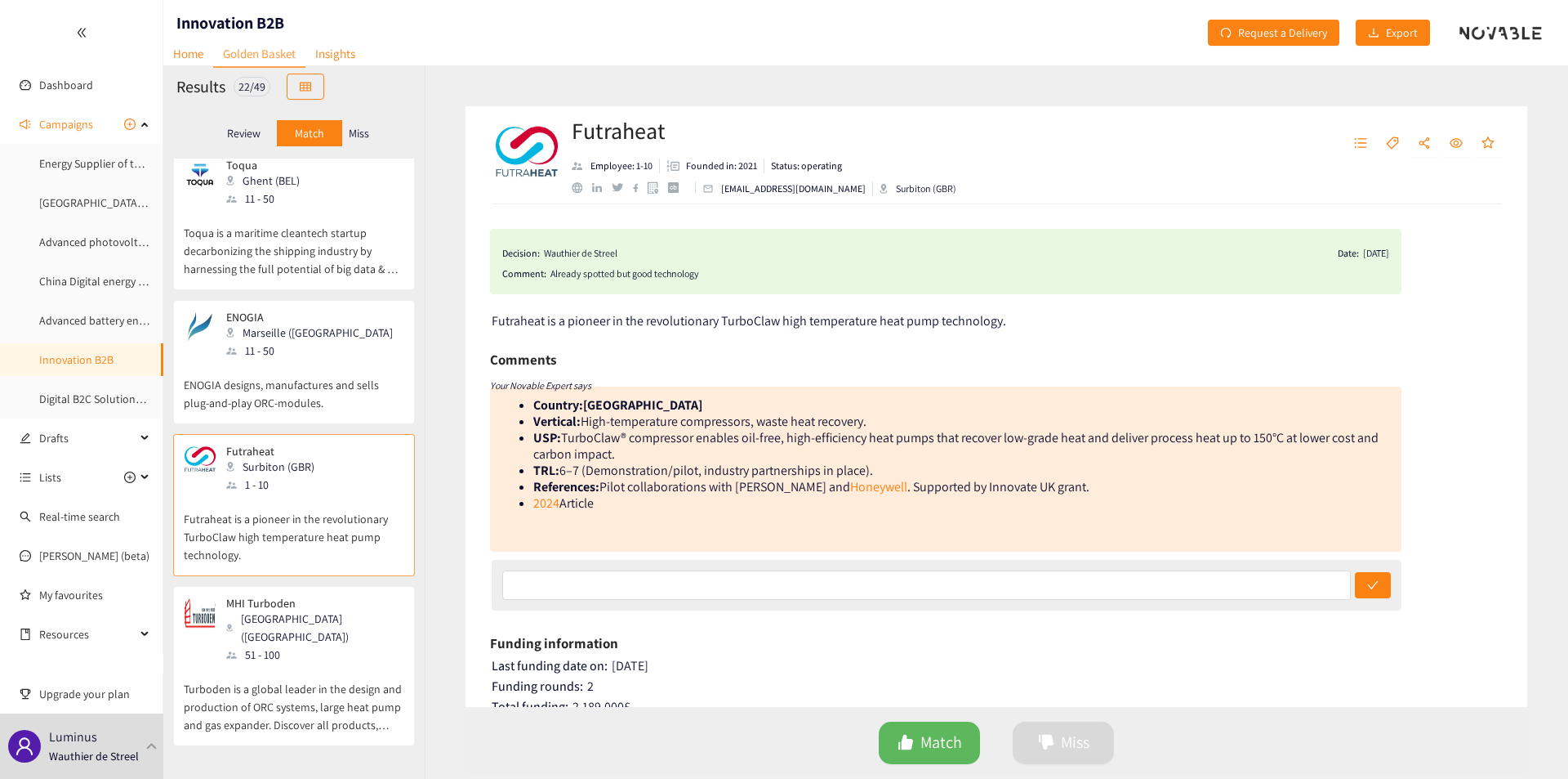
scroll to position [10, 0]
click at [219, 330] on div "ENOGIA Marseille ([GEOGRAPHIC_DATA]) 11 - 50" at bounding box center [304, 336] width 176 height 49
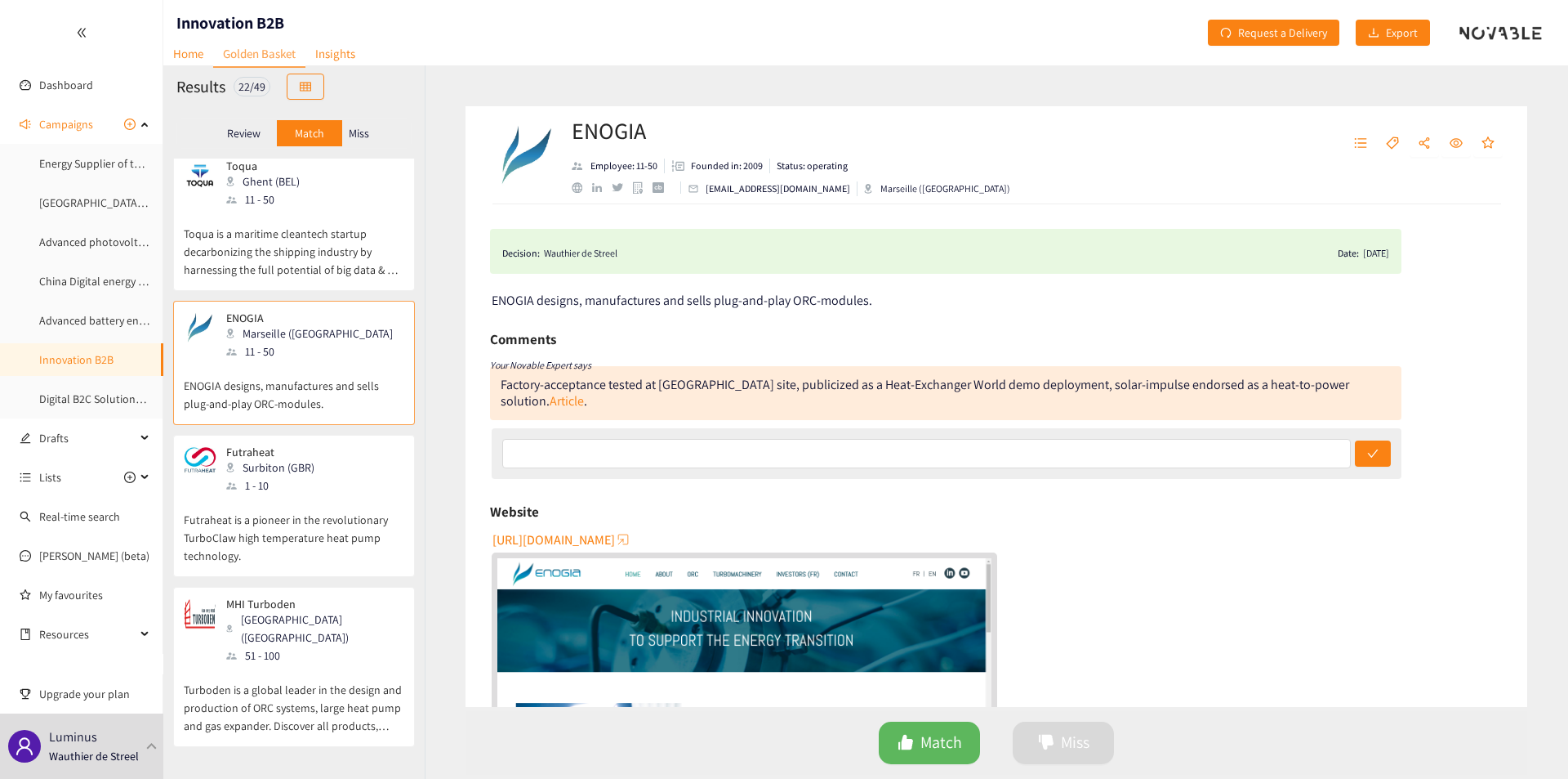
click at [300, 217] on p "Toqua is a maritime cleantech startup decarbonizing the shipping industry by ha…" at bounding box center [293, 243] width 221 height 70
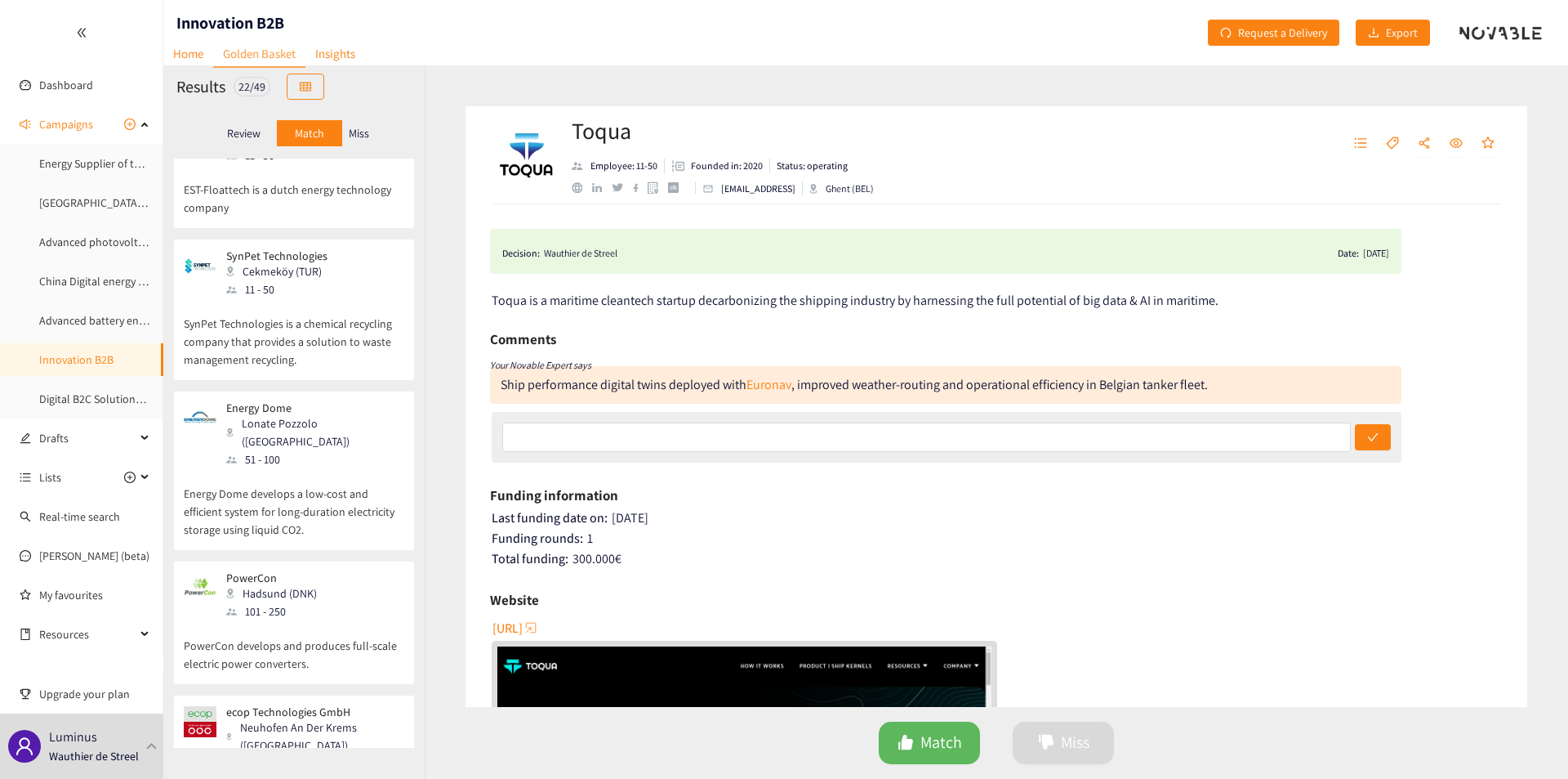
scroll to position [829, 0]
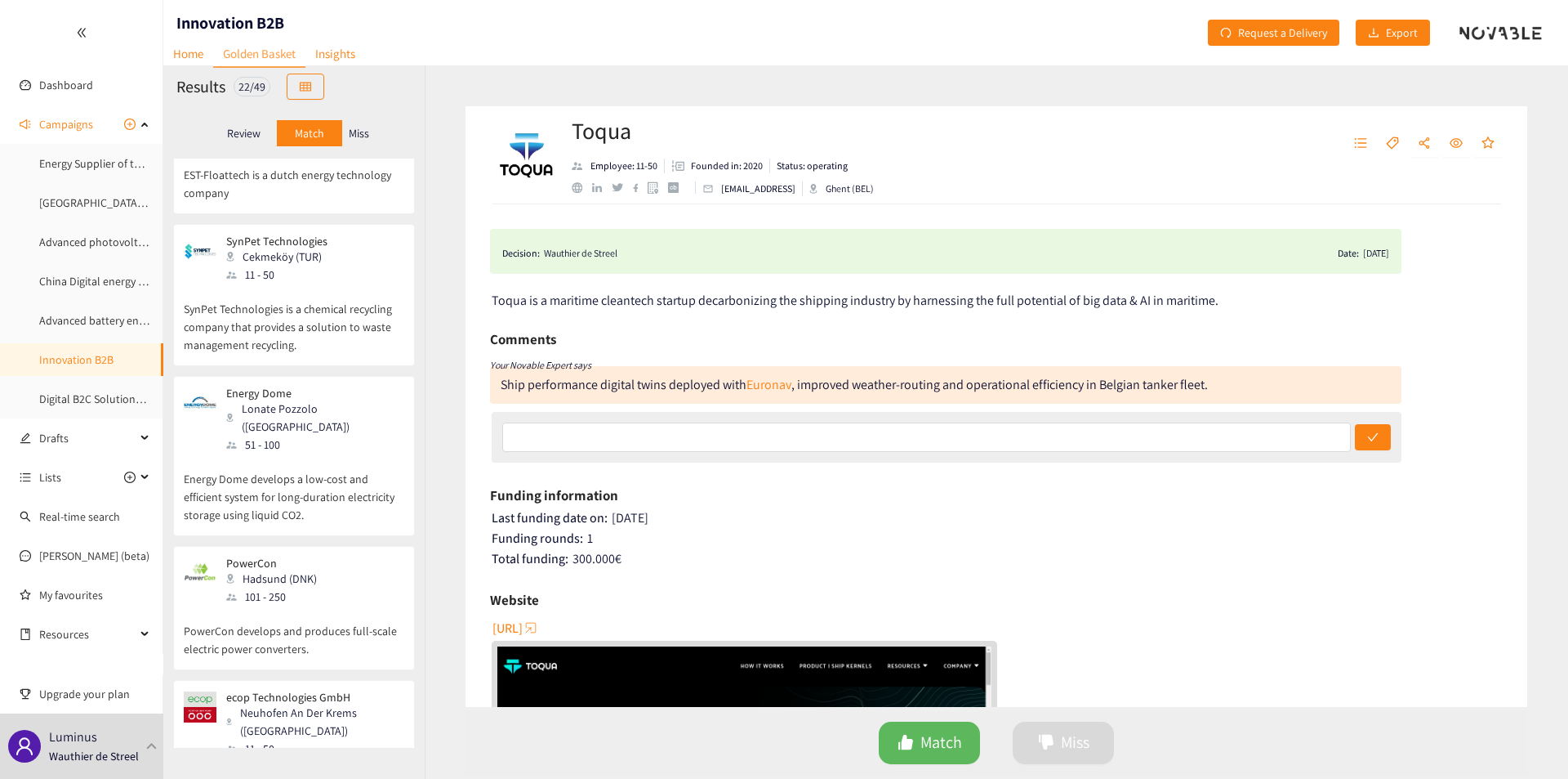
click at [356, 128] on p "Miss" at bounding box center [359, 133] width 21 height 14
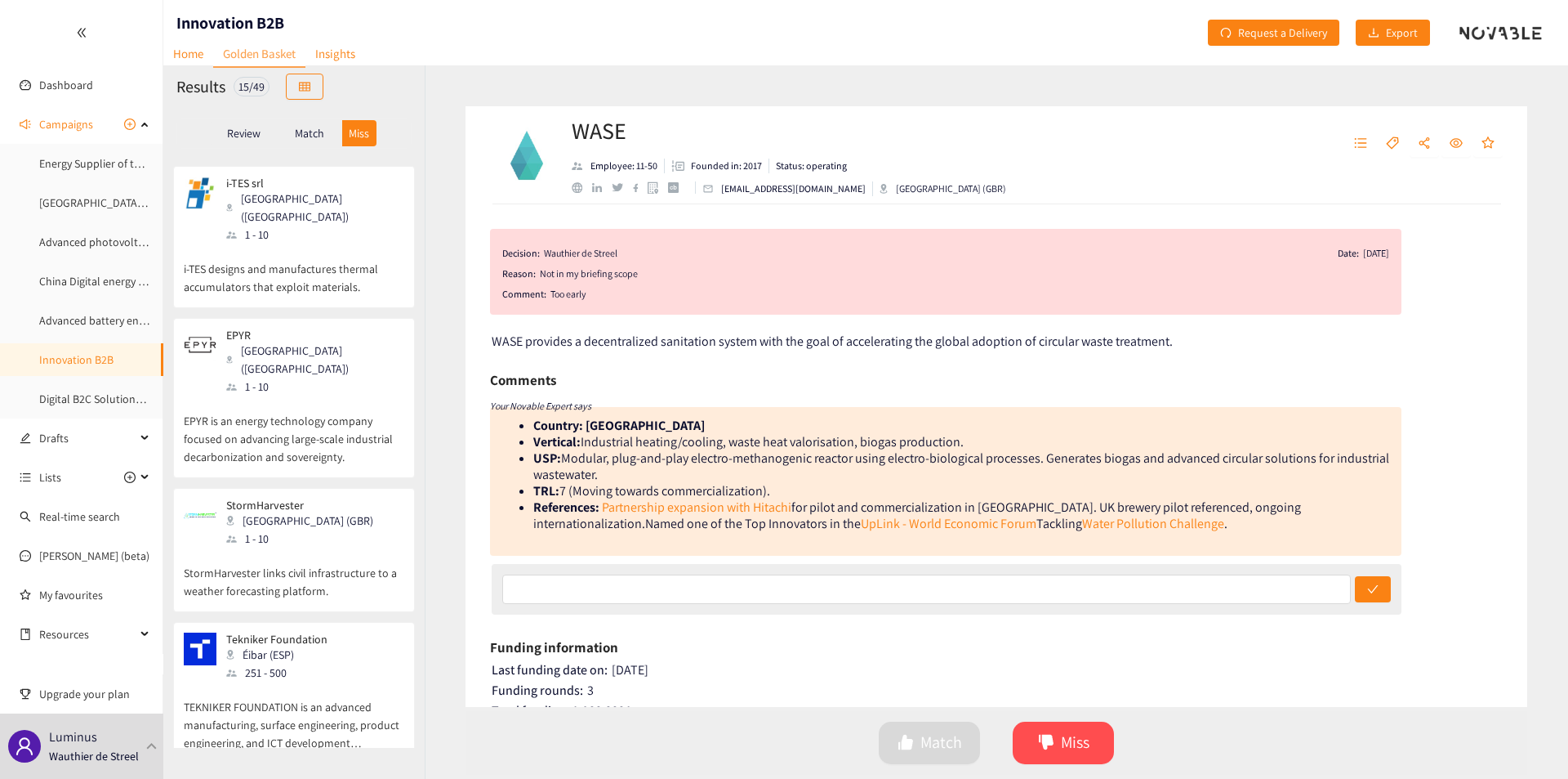
scroll to position [1585, 0]
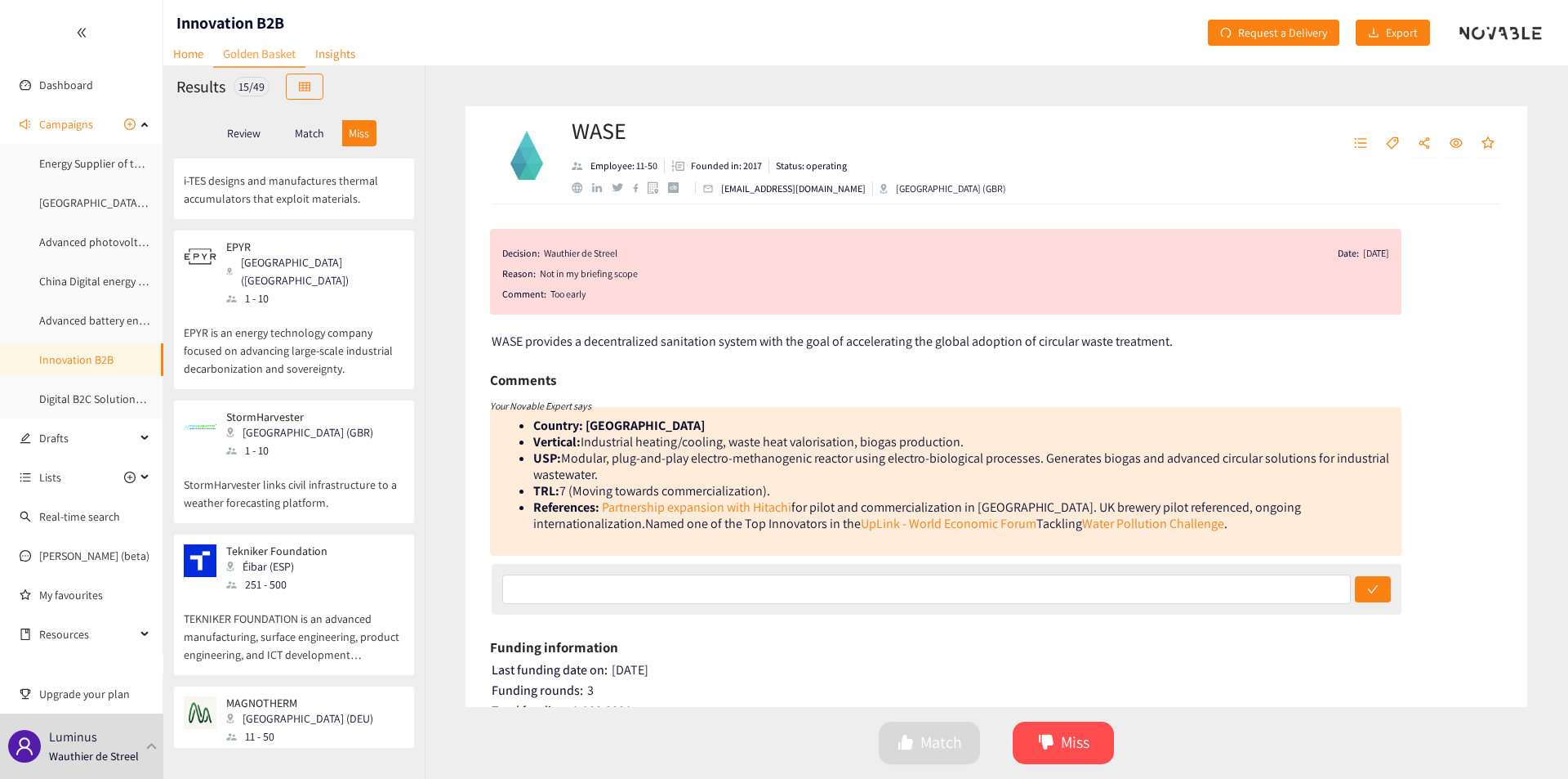
click at [342, 544] on div "Tekniker Foundation Éibar (ESP) 251 - 500" at bounding box center [293, 568] width 221 height 49
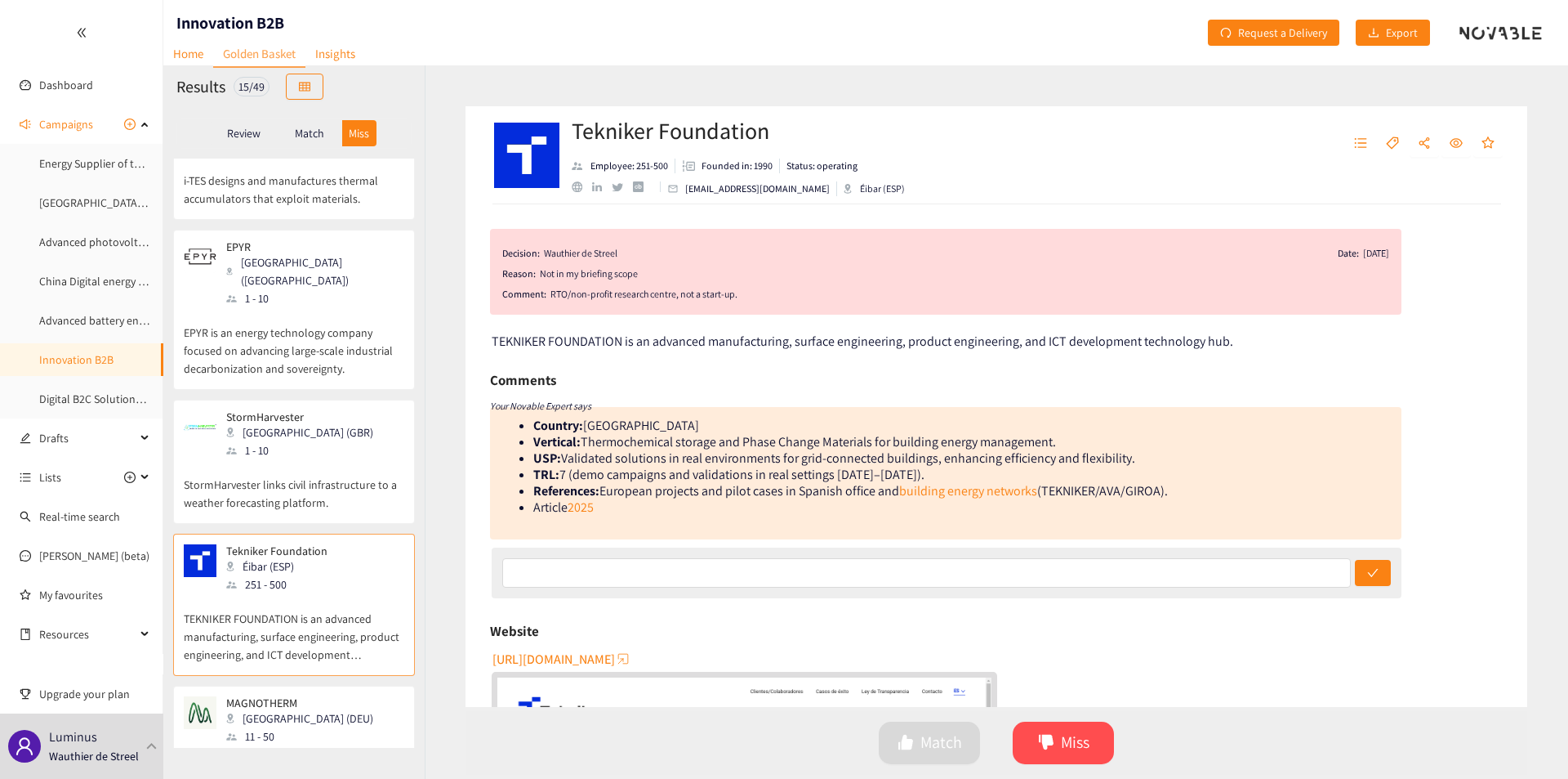
click at [347, 696] on div "MAGNOTHERM Darmstadt (DEU) 11 - 50" at bounding box center [293, 720] width 221 height 49
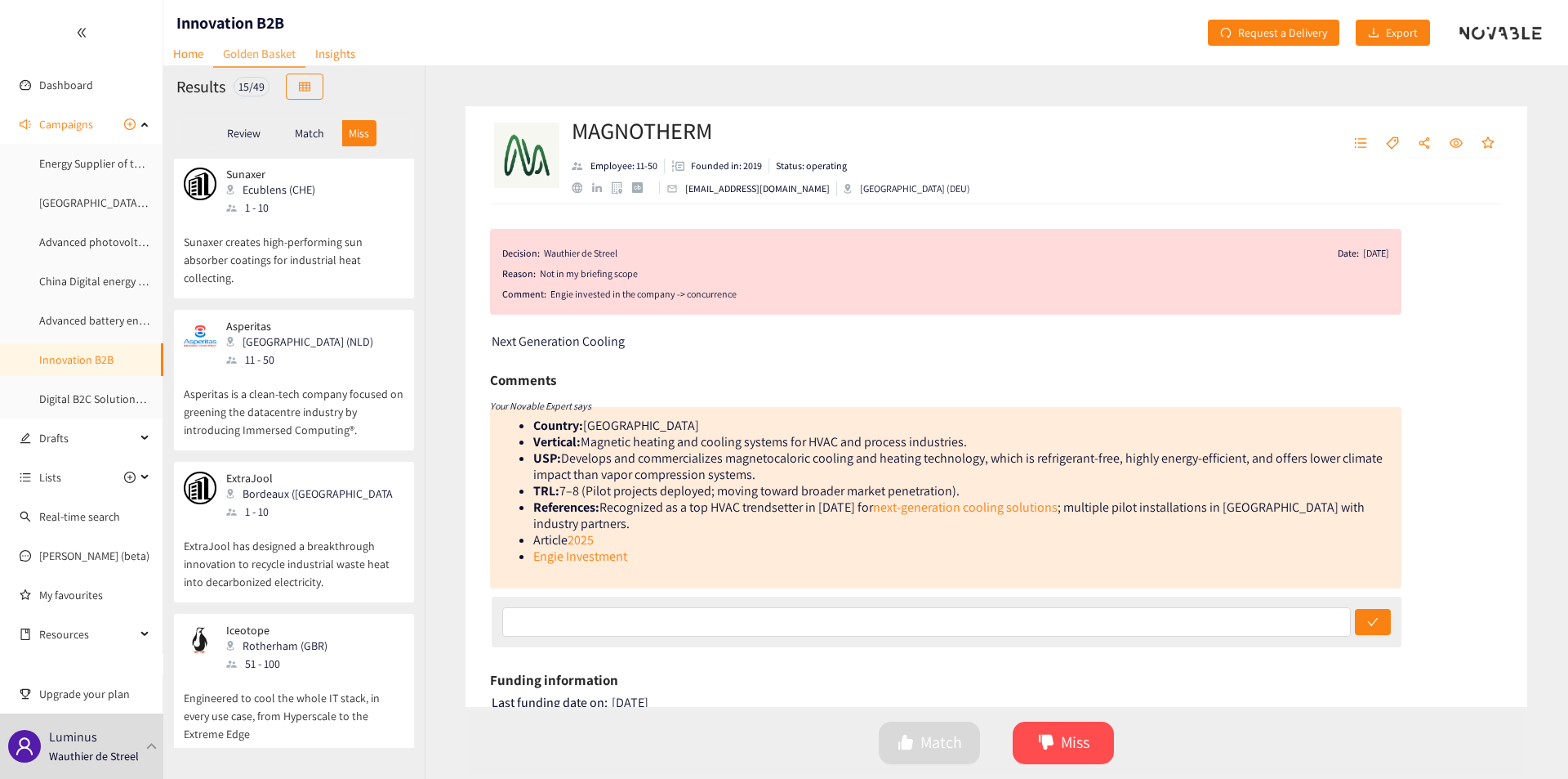
scroll to position [0, 0]
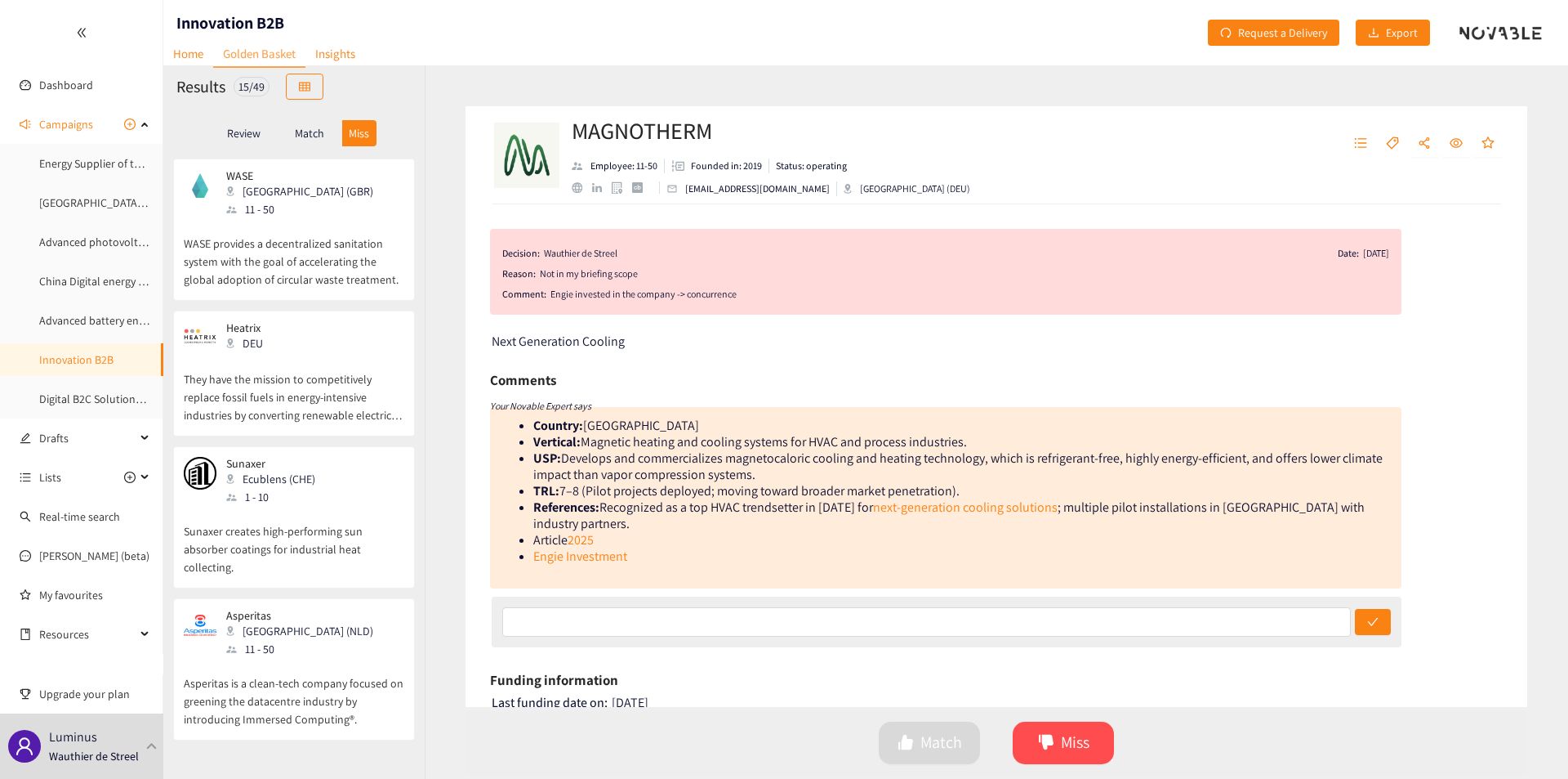
click at [329, 256] on p "WASE provides a decentralized sanitation system with the goal of accelerating t…" at bounding box center [293, 253] width 221 height 70
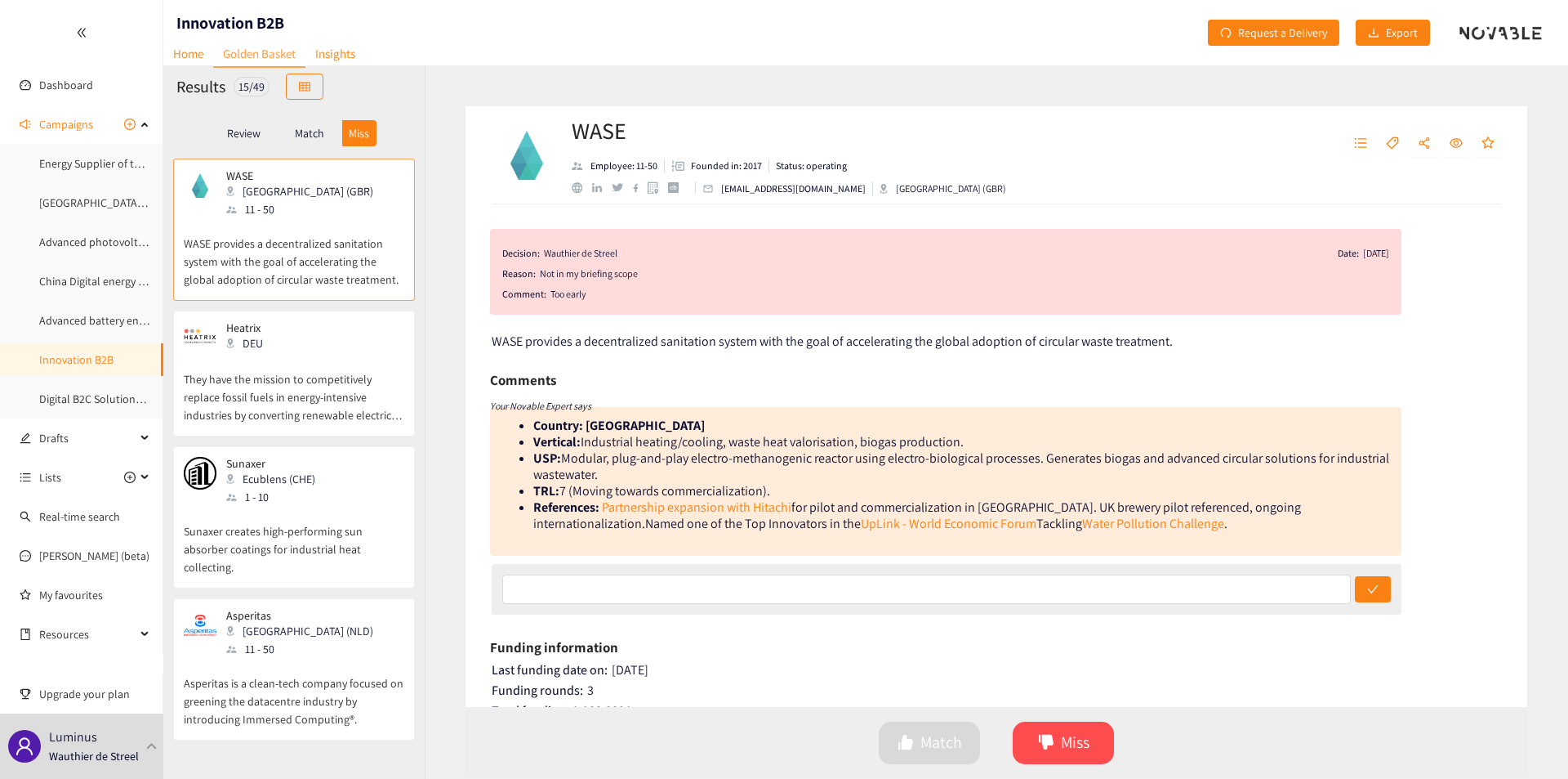
click at [311, 376] on p "They have the mission to competitively replace fossil fuels in energy-intensive…" at bounding box center [293, 389] width 221 height 70
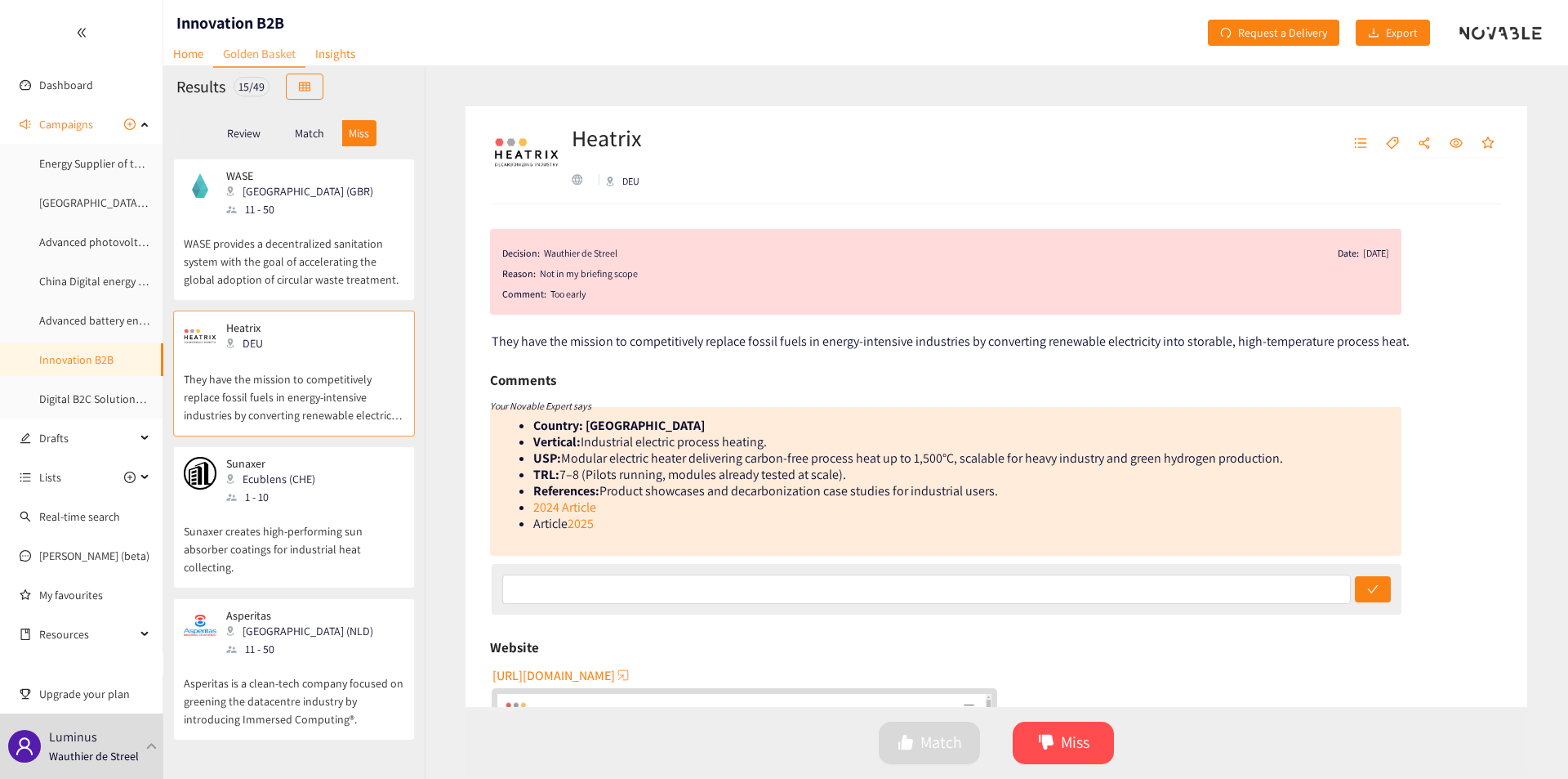
click at [311, 497] on div "1 - 10" at bounding box center [275, 497] width 99 height 18
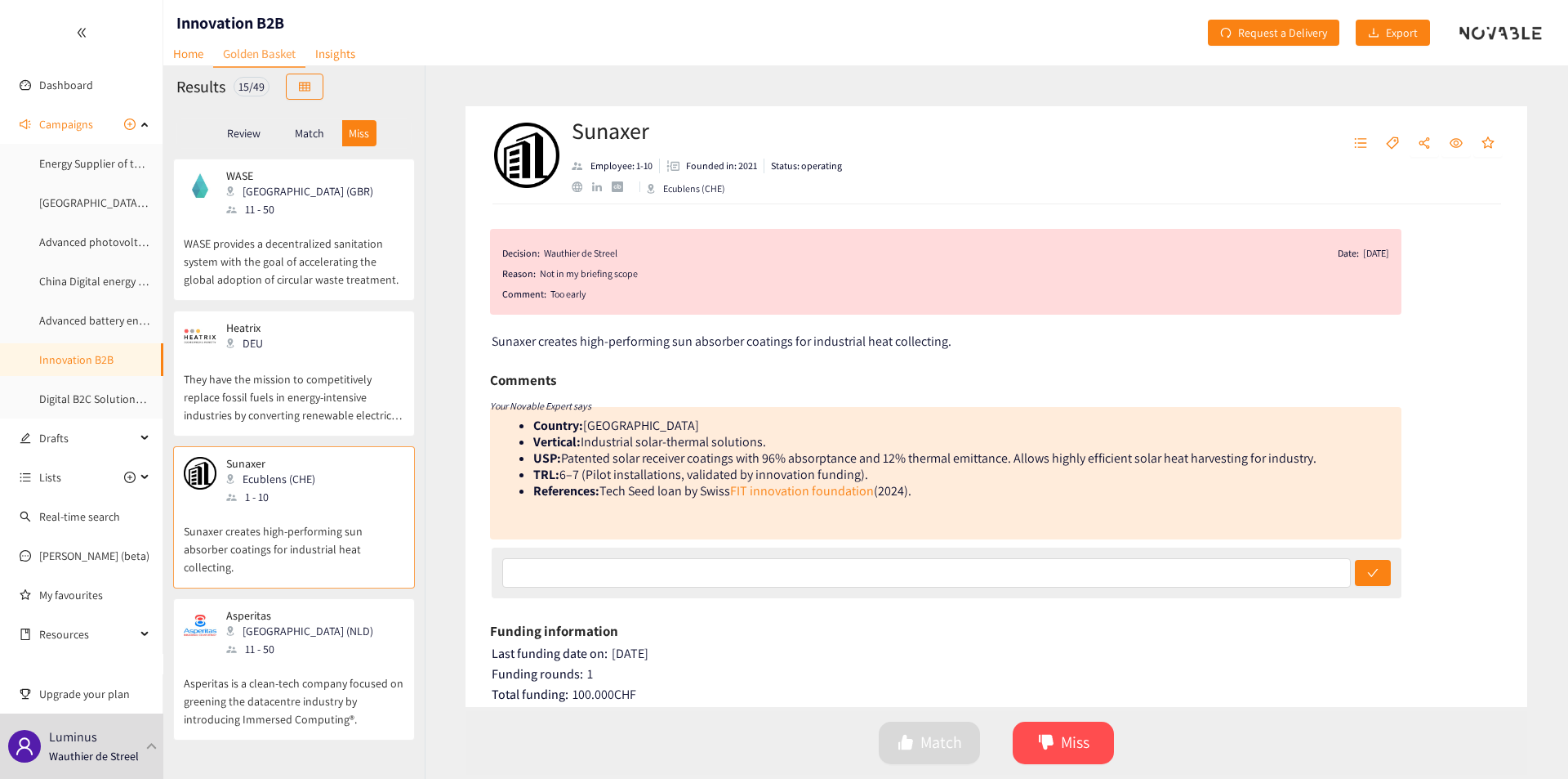
click at [331, 363] on p "They have the mission to competitively replace fossil fuels in energy-intensive…" at bounding box center [293, 389] width 221 height 70
